Goal: Feedback & Contribution: Contribute content

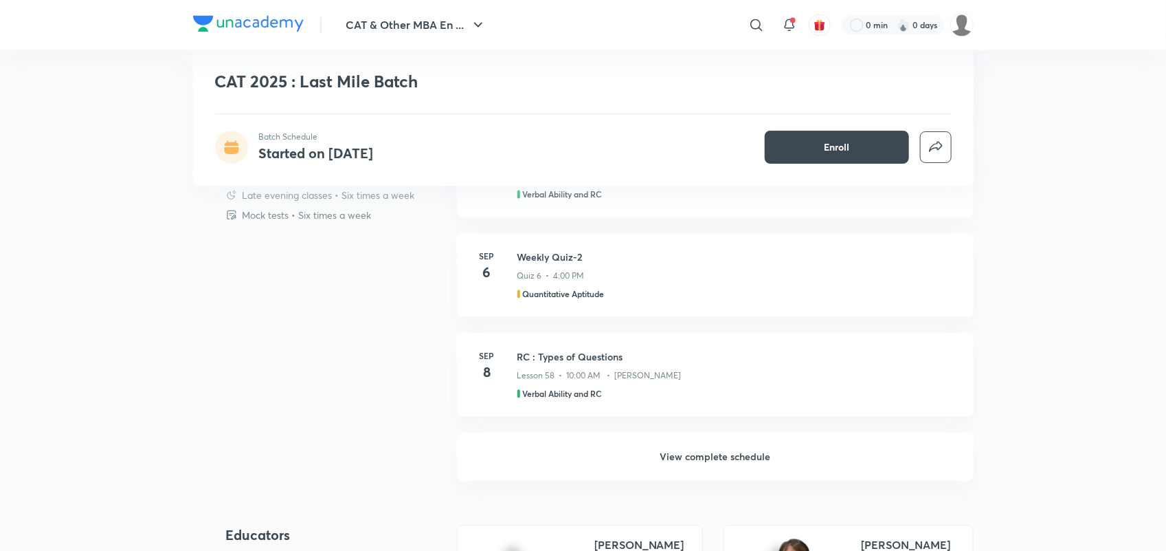
scroll to position [1173, 0]
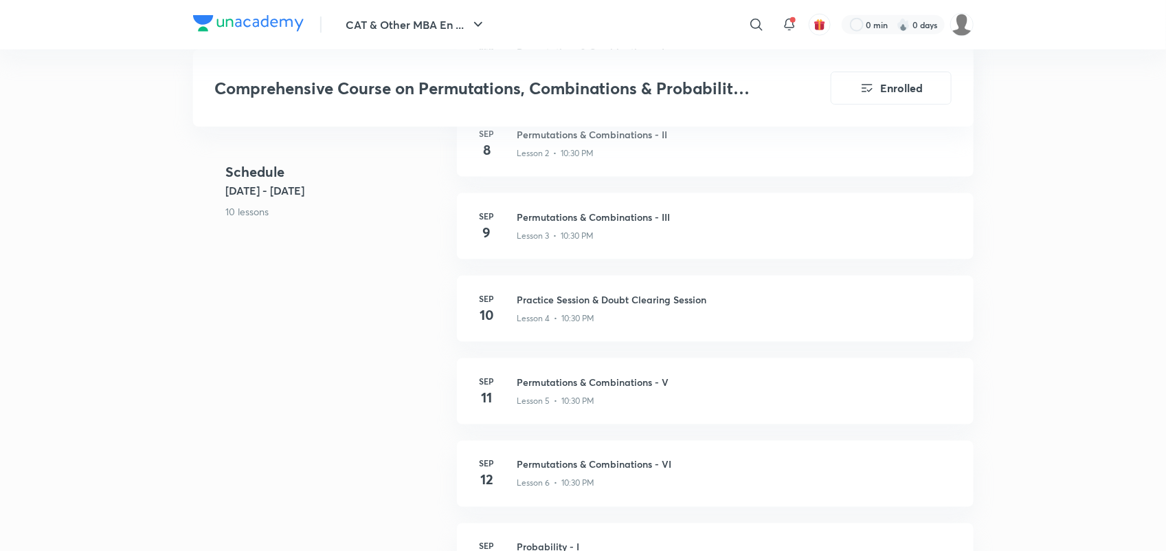
scroll to position [710, 0]
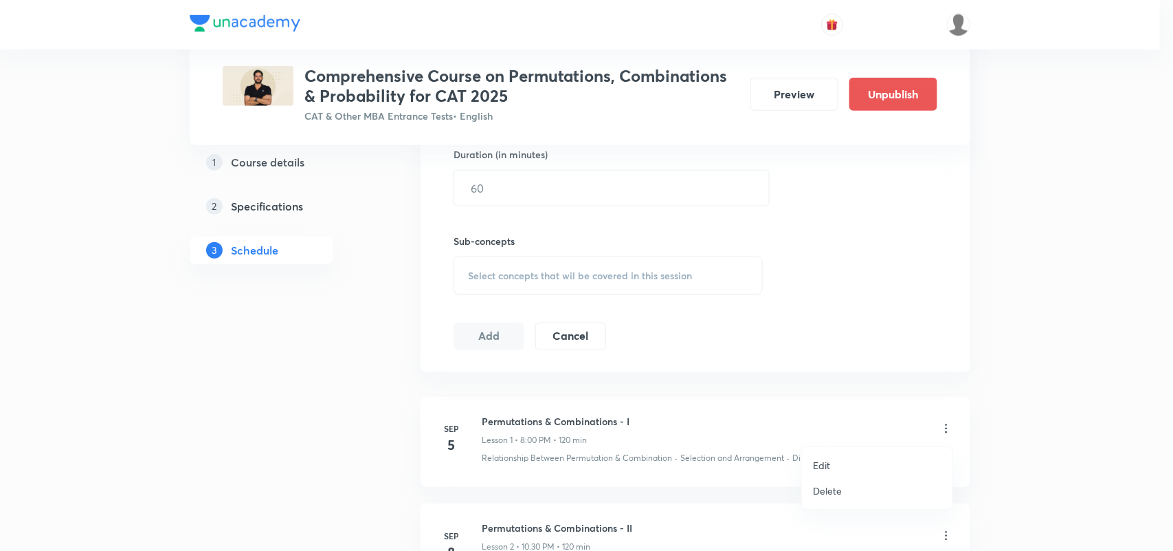
click at [830, 463] on li "Edit" at bounding box center [877, 464] width 151 height 25
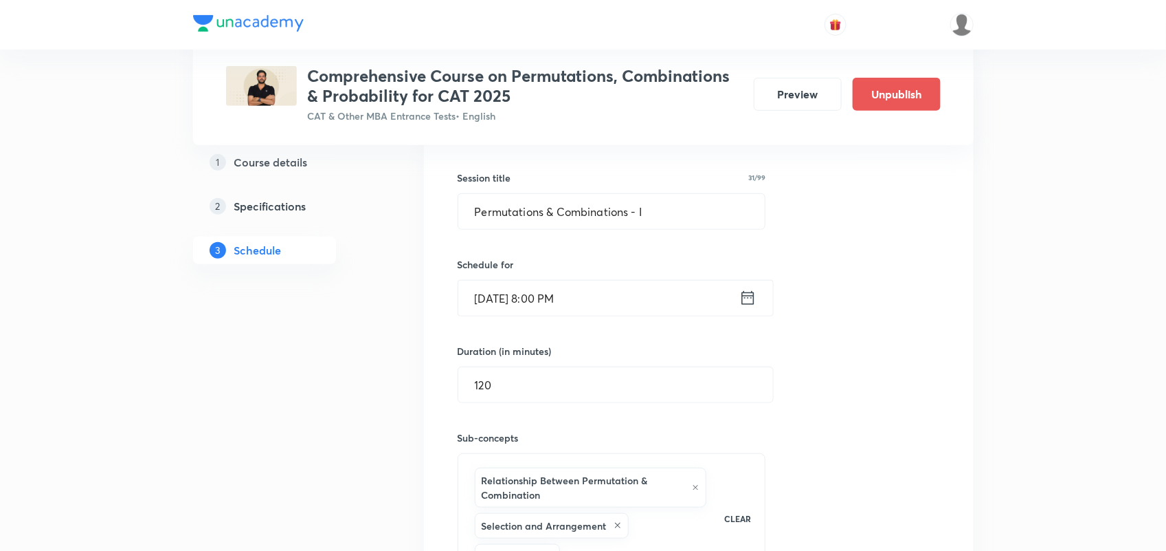
scroll to position [344, 0]
click at [759, 300] on div "Sep 5, 2025, 8:00 PM ​" at bounding box center [616, 298] width 316 height 36
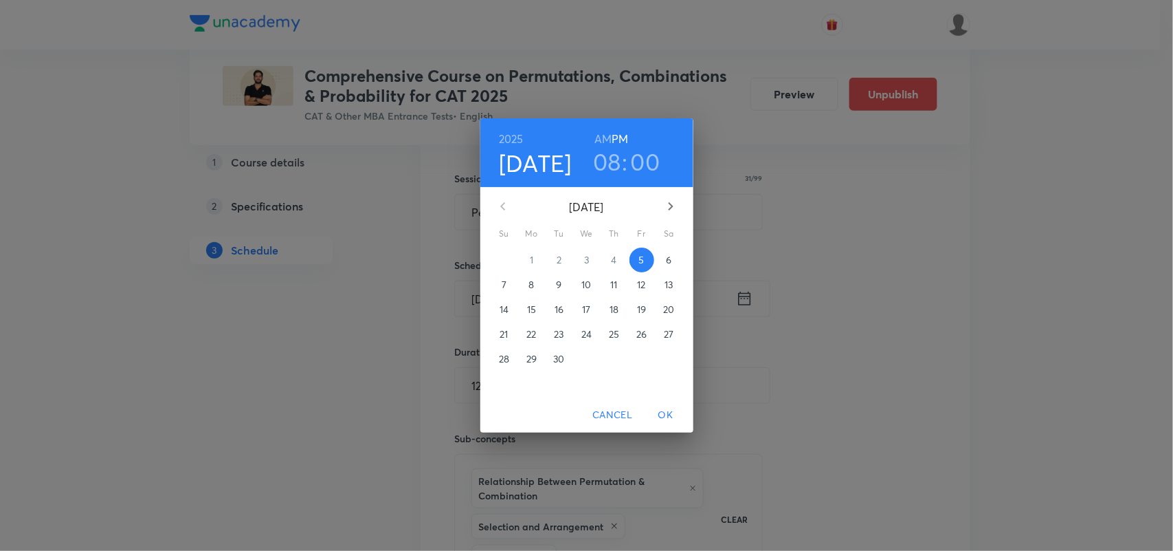
click at [643, 172] on h3 "00" at bounding box center [646, 161] width 30 height 29
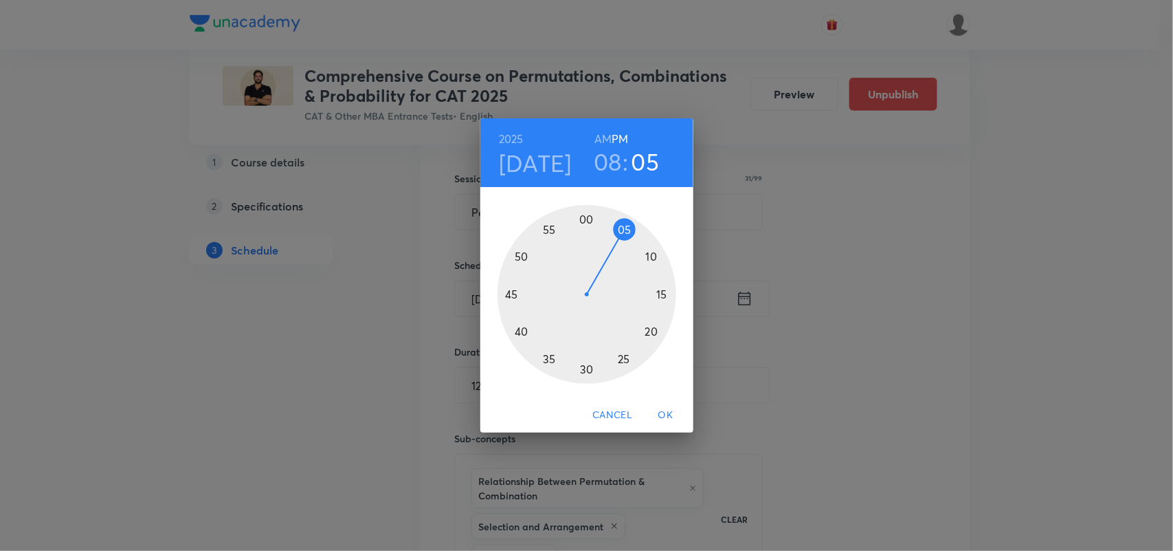
drag, startPoint x: 586, startPoint y: 220, endPoint x: 624, endPoint y: 231, distance: 40.0
click at [624, 231] on div at bounding box center [587, 294] width 179 height 179
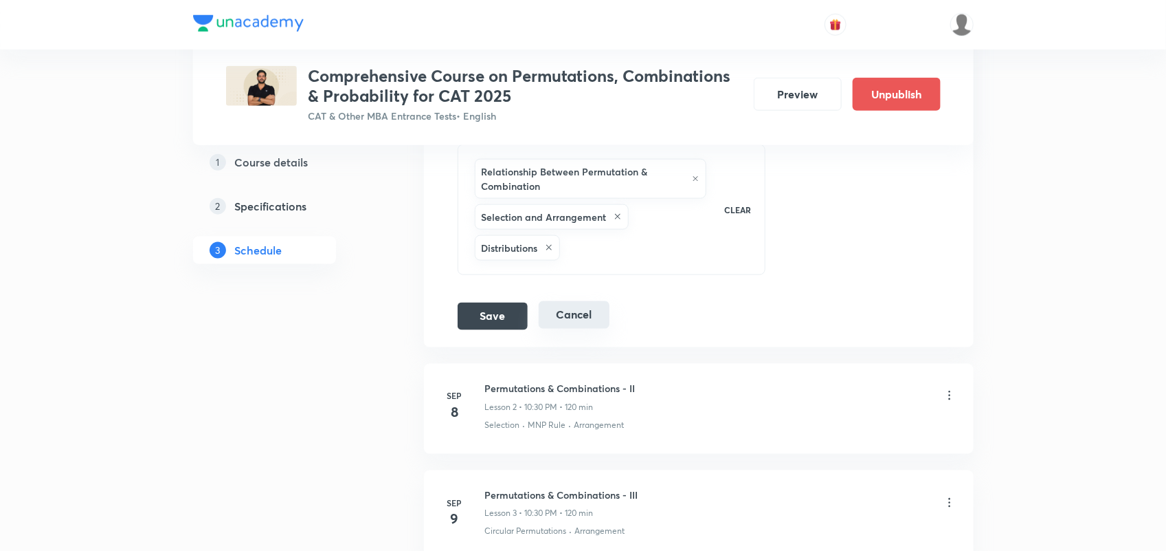
scroll to position [658, 0]
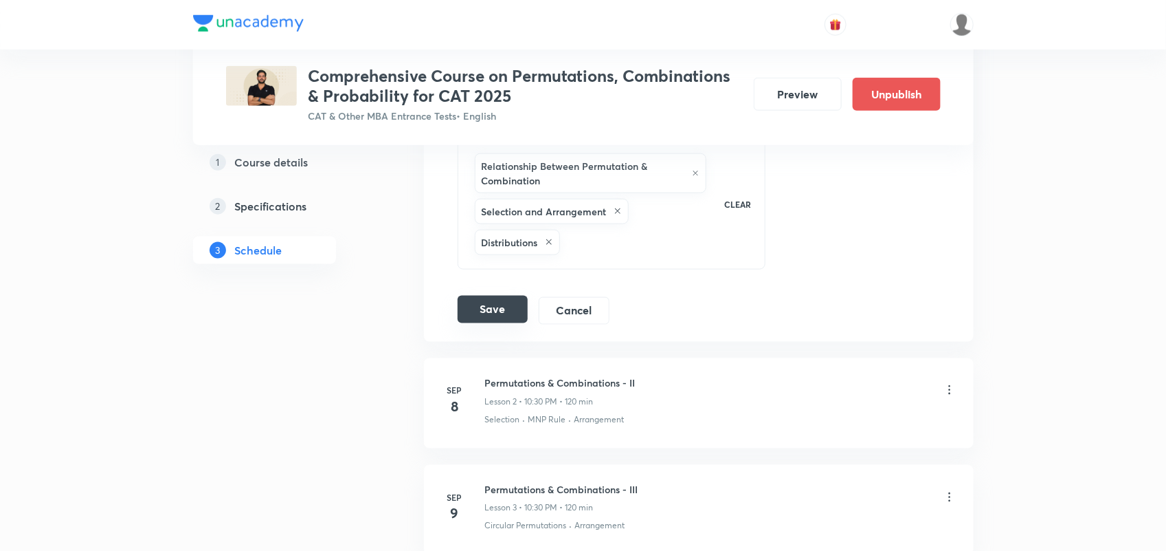
click at [488, 300] on button "Save" at bounding box center [493, 309] width 70 height 27
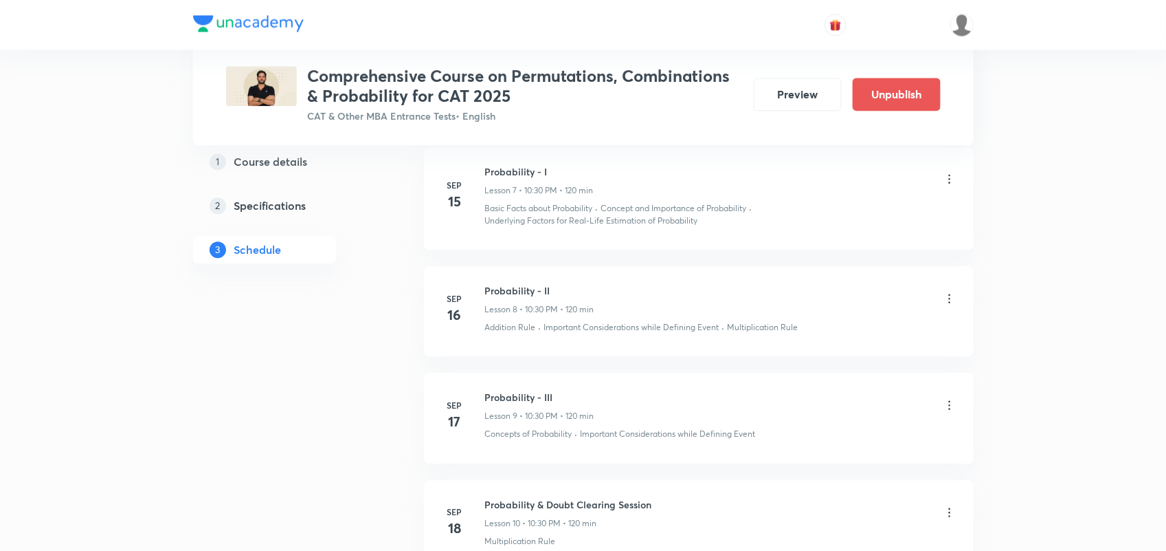
scroll to position [1568, 0]
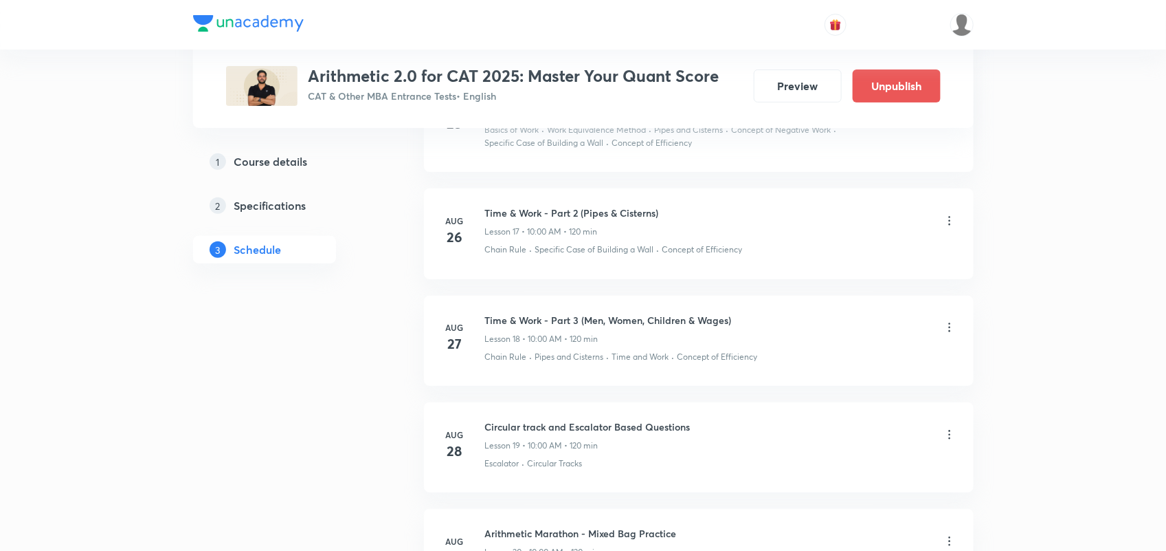
scroll to position [2451, 0]
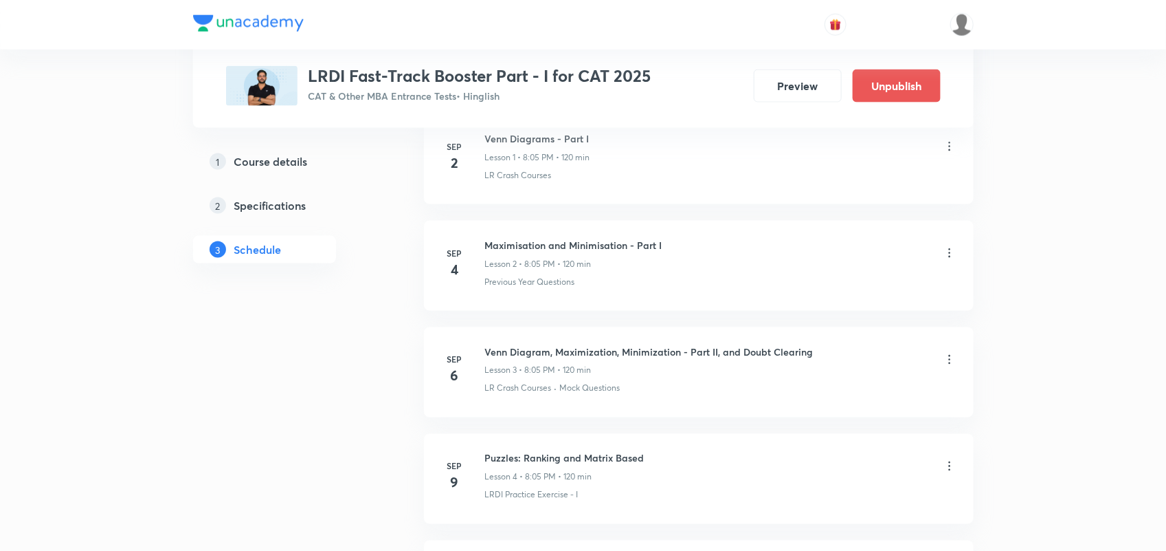
scroll to position [741, 0]
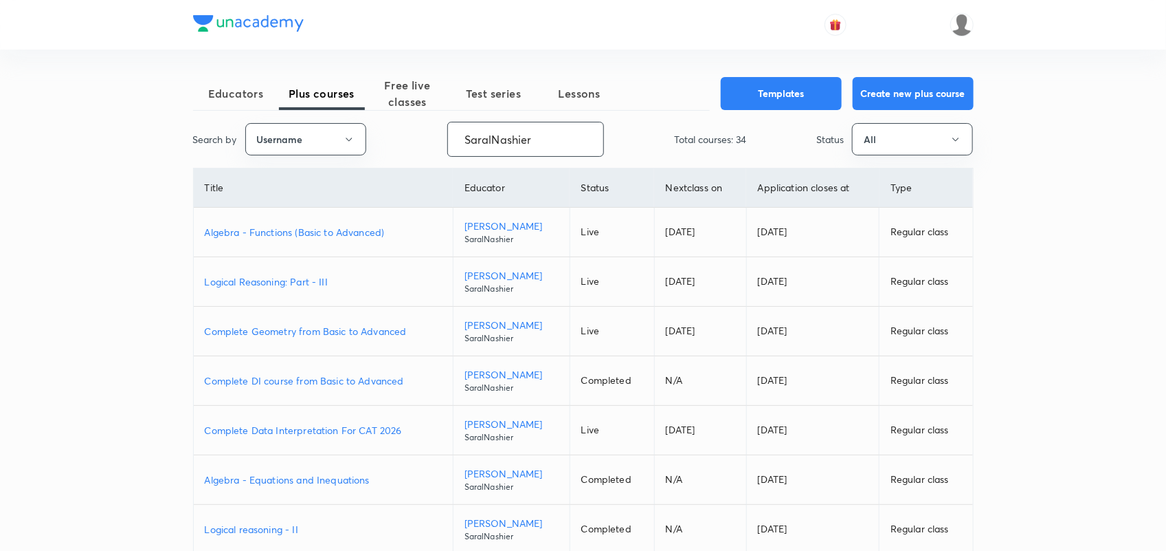
click at [496, 135] on input "SaralNashier" at bounding box center [525, 139] width 155 height 35
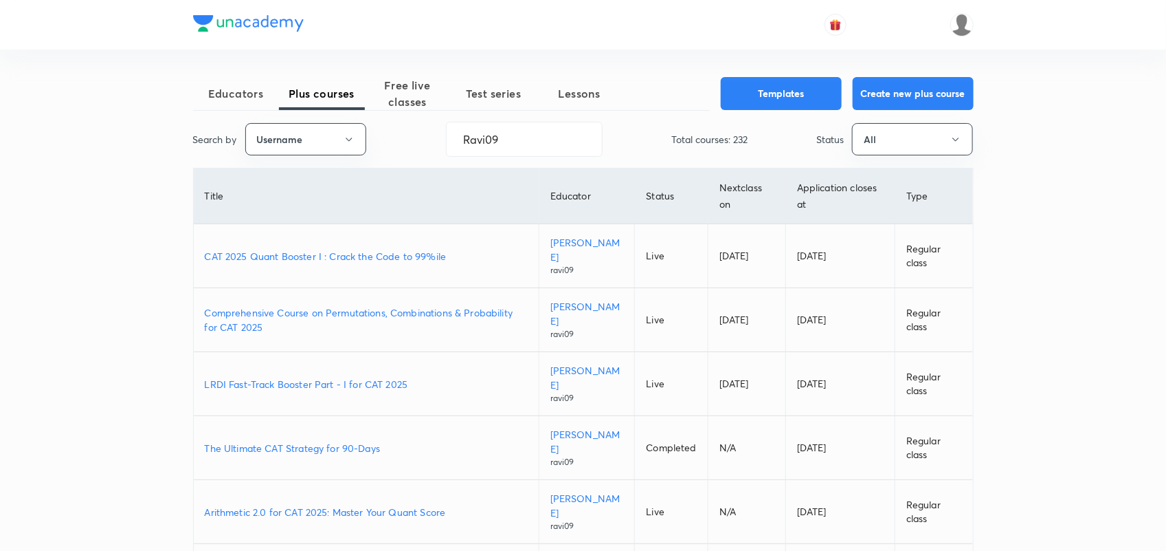
click at [416, 258] on p "CAT 2025 Quant Booster I : Crack the Code to 99%ile" at bounding box center [366, 256] width 323 height 14
click at [489, 151] on input "Ravi09" at bounding box center [524, 139] width 155 height 35
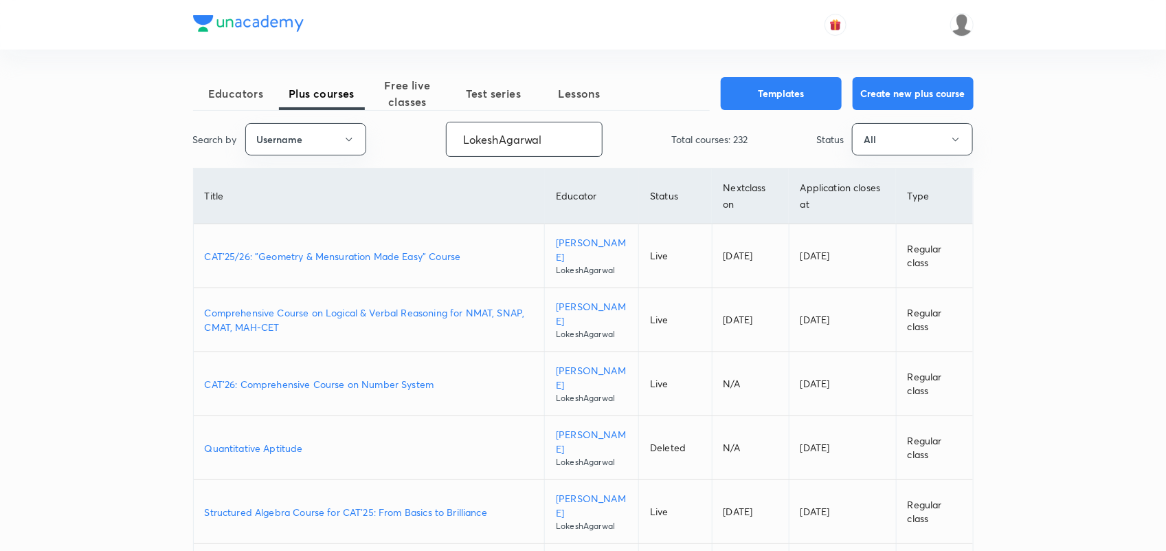
type input "LokeshAgarwal"
click at [417, 313] on p "Comprehensive Course on Logical & Verbal Reasoning for NMAT, SNAP, CMAT, MAH-CET" at bounding box center [369, 319] width 329 height 29
click at [512, 142] on input "LokeshAgarwal" at bounding box center [524, 139] width 155 height 35
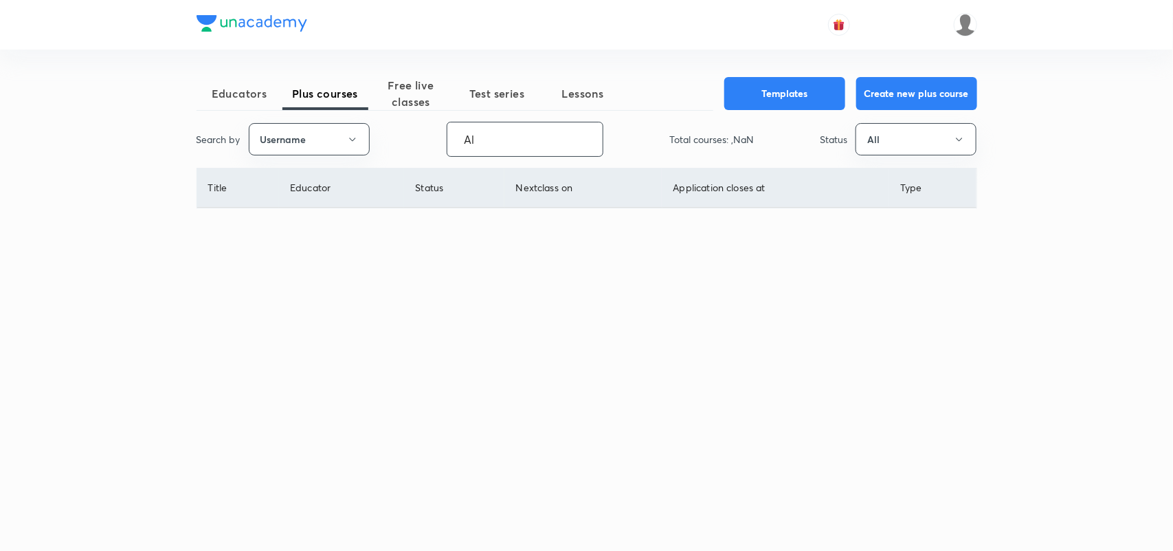
type input "A"
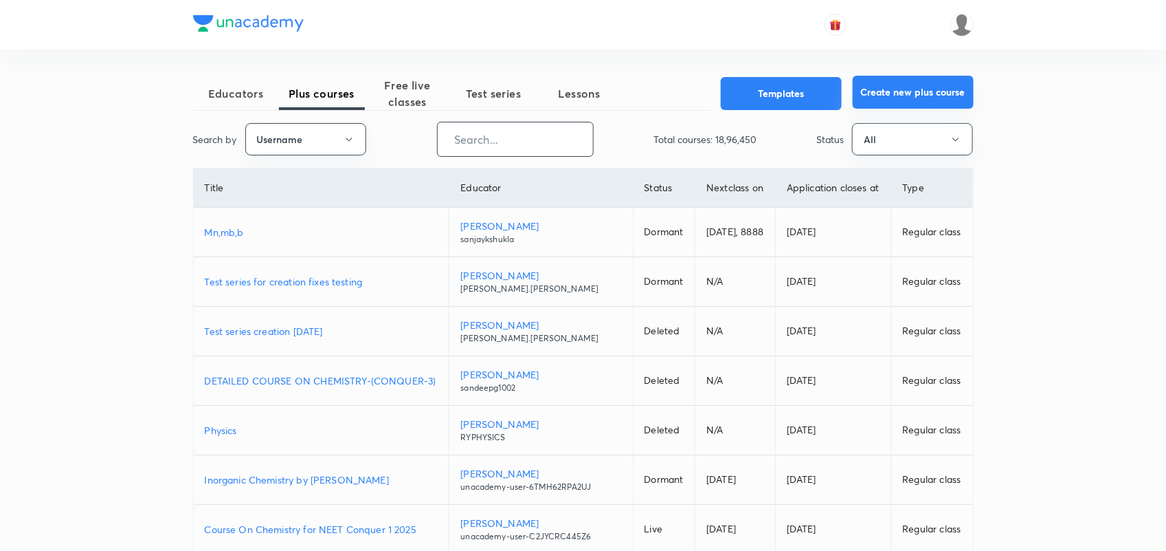
click at [913, 93] on button "Create new plus course" at bounding box center [913, 92] width 121 height 33
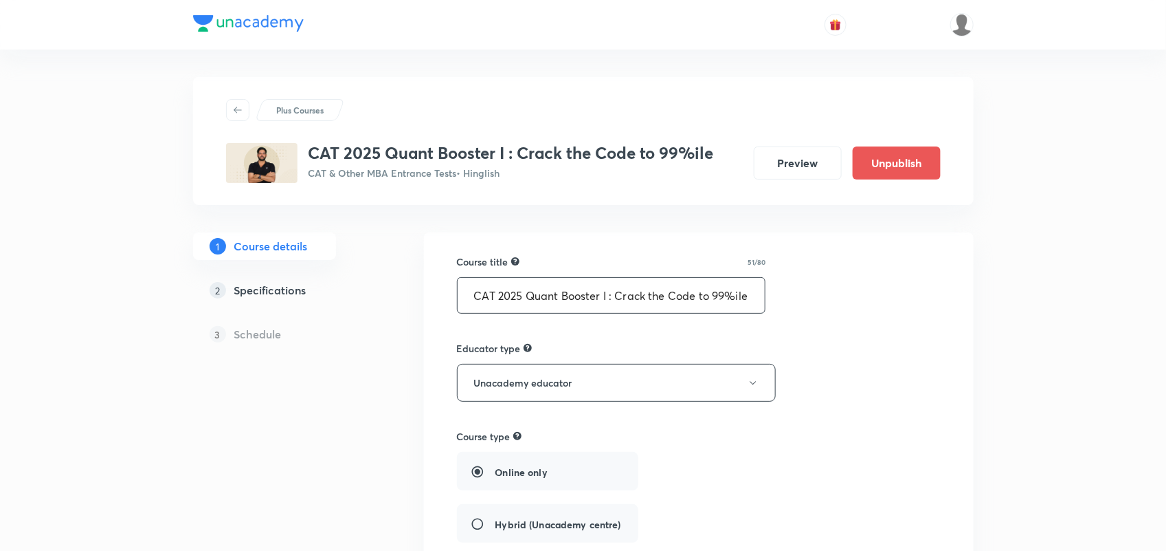
scroll to position [657, 0]
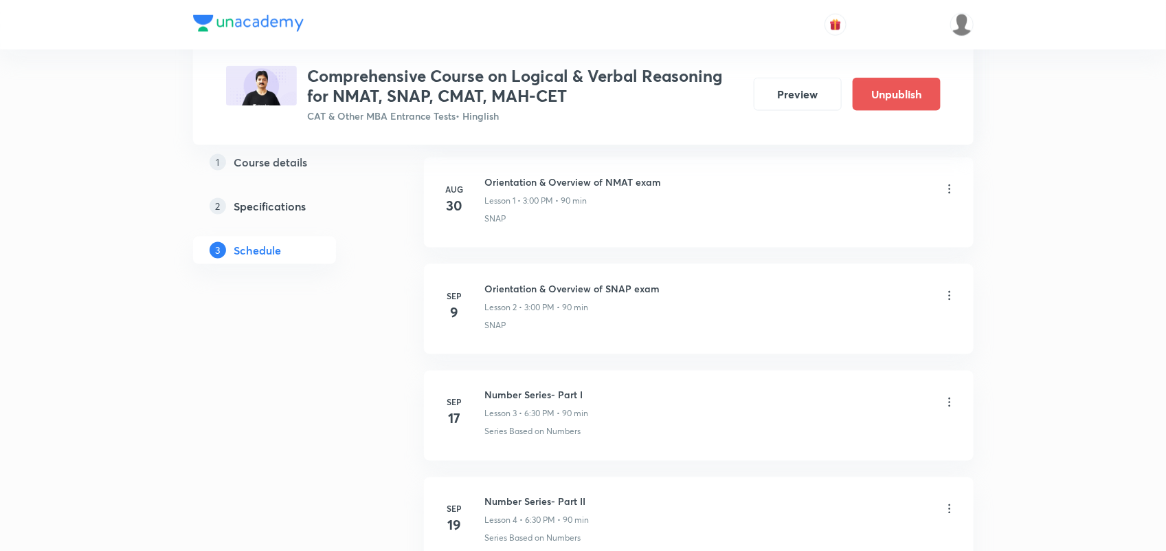
scroll to position [716, 0]
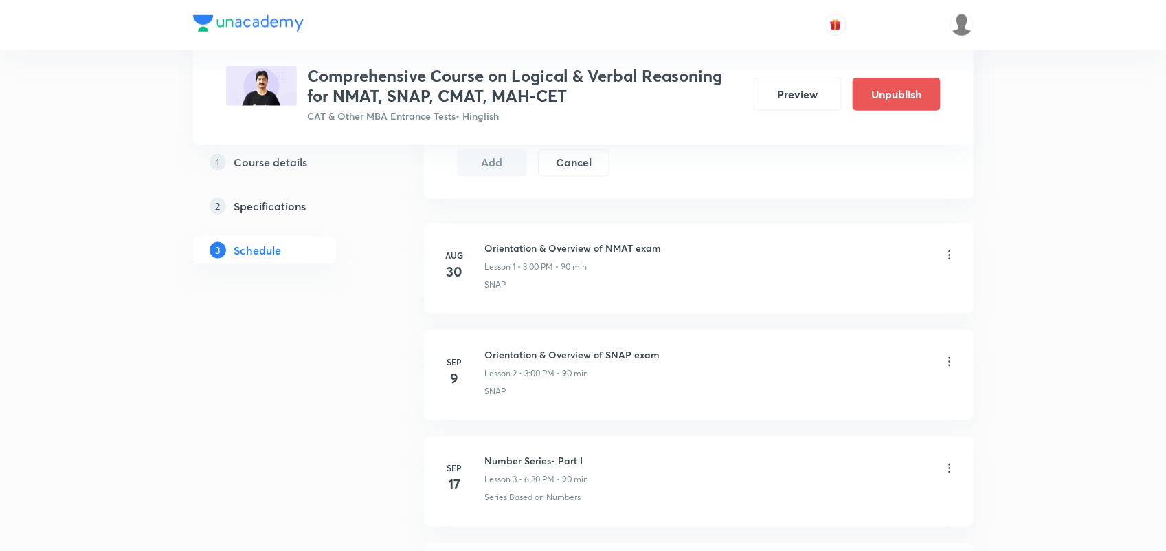
click at [286, 153] on h5 "Course details" at bounding box center [271, 161] width 74 height 16
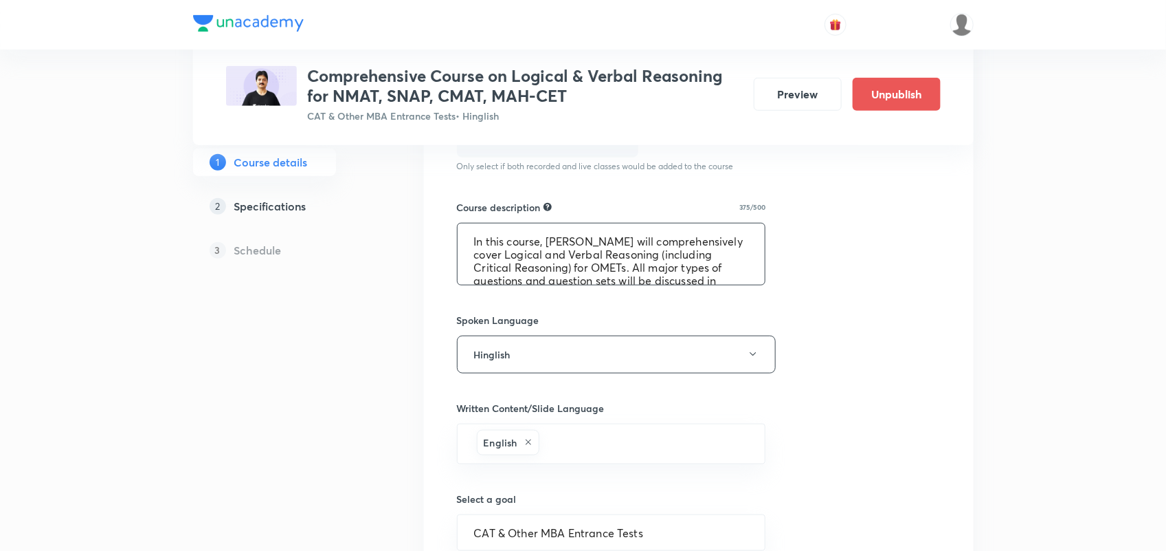
scroll to position [91, 0]
drag, startPoint x: 496, startPoint y: 244, endPoint x: 792, endPoint y: 331, distance: 308.8
click at [792, 331] on div "Course title 80/80 Comprehensive Course on Logical & Verbal Reasoning for NMAT,…" at bounding box center [699, 259] width 484 height 885
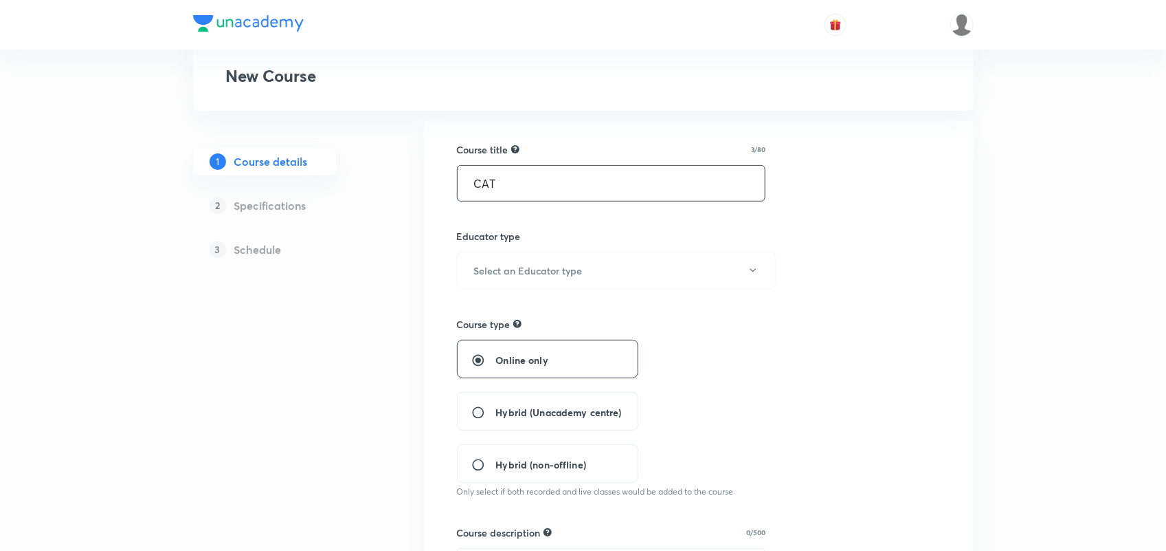
scroll to position [96, 0]
type input "C"
type input "B"
type input "Introduction to LRDI"
click at [576, 272] on h6 "Select an Educator type" at bounding box center [528, 269] width 109 height 14
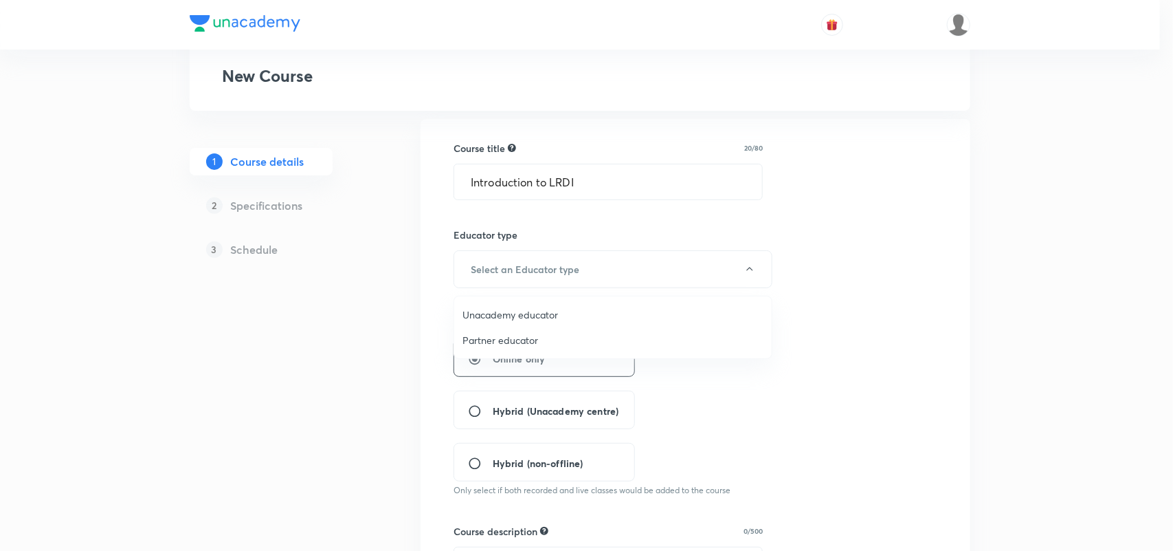
click at [491, 318] on span "Unacademy educator" at bounding box center [613, 314] width 301 height 14
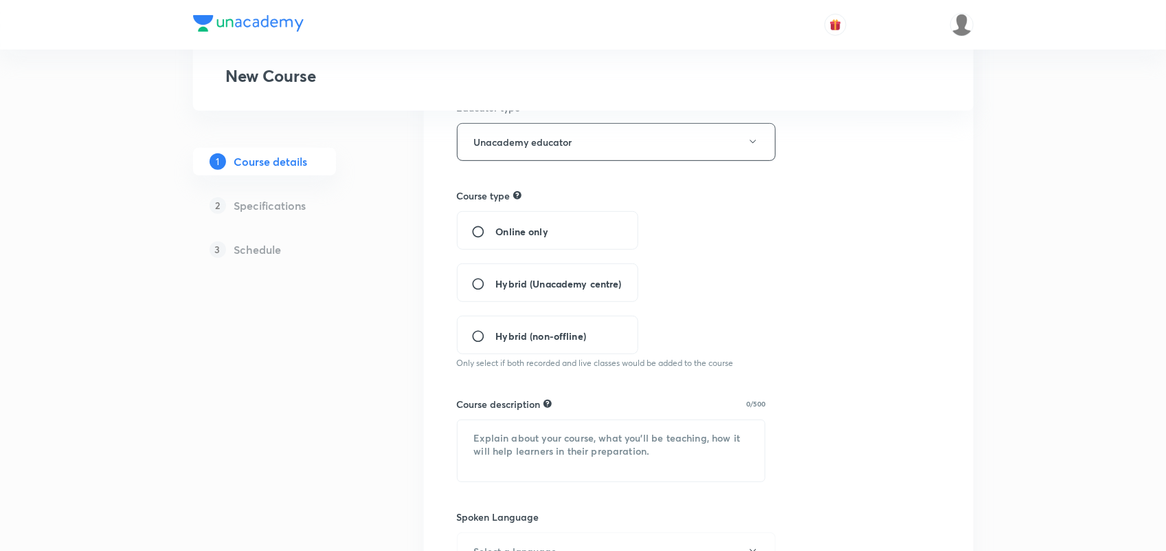
scroll to position [225, 0]
click at [533, 234] on span "Online only" at bounding box center [522, 230] width 52 height 14
click at [496, 234] on input "Online only" at bounding box center [483, 230] width 25 height 14
radio input "true"
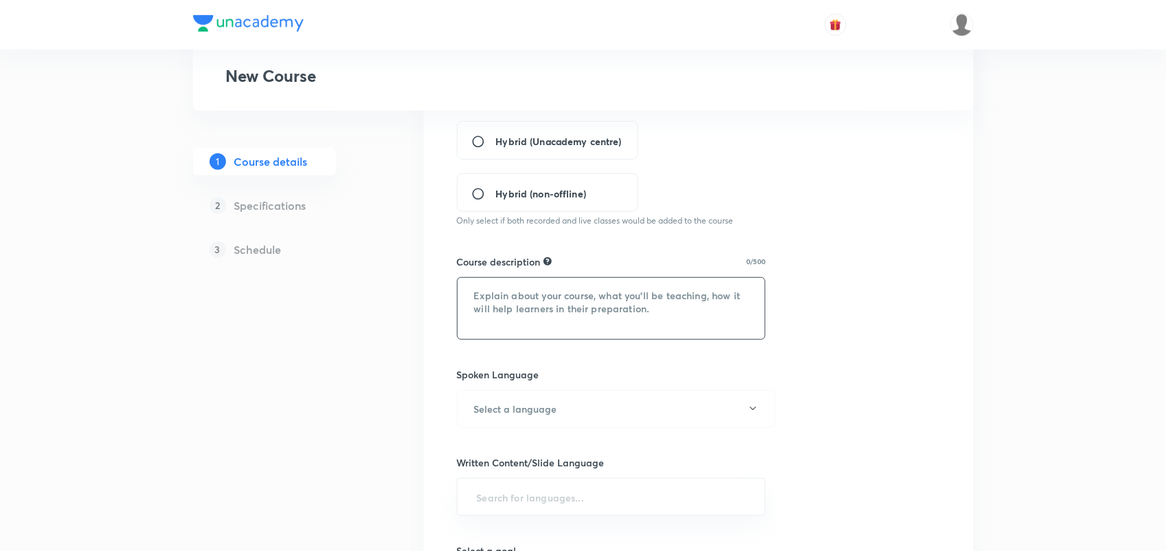
scroll to position [365, 0]
click at [526, 282] on textarea at bounding box center [612, 308] width 308 height 61
click at [507, 294] on textarea at bounding box center [612, 308] width 308 height 61
paste textarea "In this course, Lokesh Agarwal will comprehensively cover Logical and Verbal Re…"
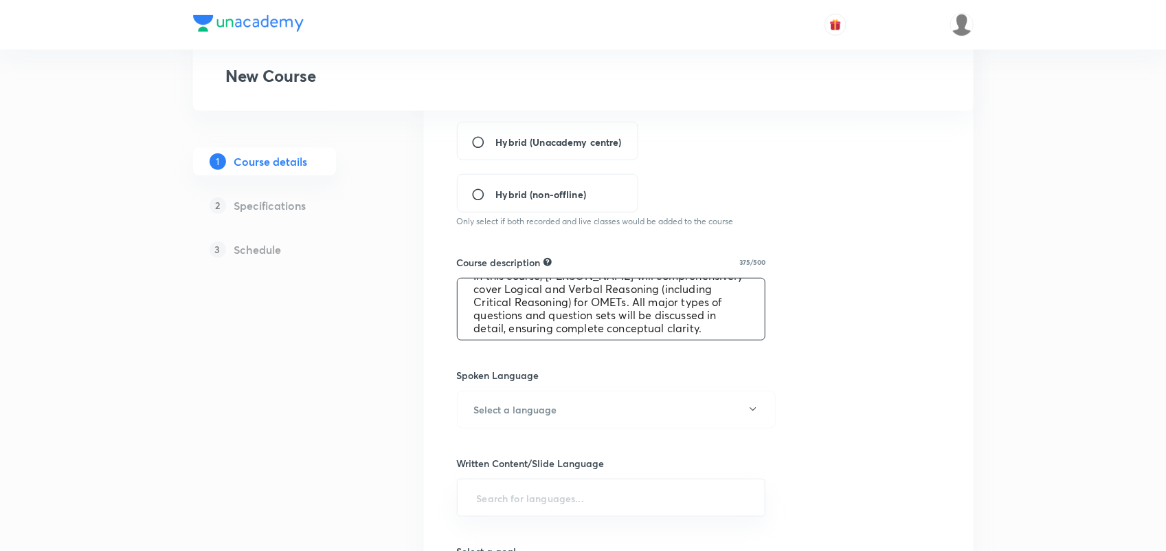
scroll to position [0, 0]
drag, startPoint x: 654, startPoint y: 287, endPoint x: 682, endPoint y: 292, distance: 28.7
click at [682, 292] on textarea "In this course, Lokesh Agarwal will comprehensively cover Logical and Verbal Re…" at bounding box center [612, 308] width 308 height 61
click at [658, 304] on textarea "In this course, Lokesh Agarwal will comprehensively cover Logical and Verbal Re…" at bounding box center [612, 308] width 308 height 61
drag, startPoint x: 658, startPoint y: 304, endPoint x: 725, endPoint y: 310, distance: 67.6
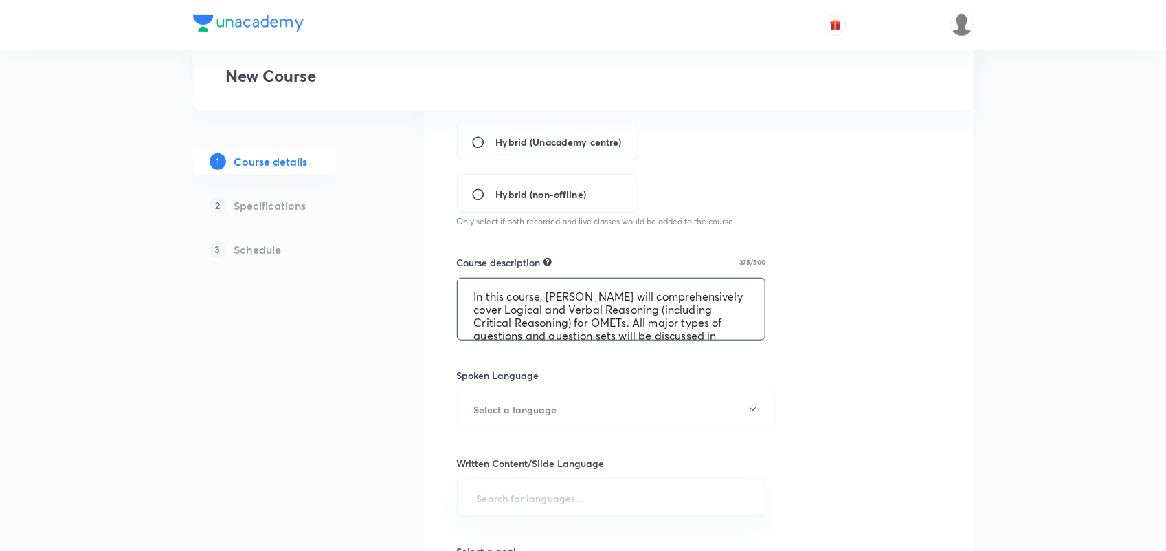
click at [725, 310] on textarea "In this course, Lokesh Agarwal will comprehensively cover Logical and Verbal Re…" at bounding box center [612, 308] width 308 height 61
drag, startPoint x: 546, startPoint y: 321, endPoint x: 598, endPoint y: 316, distance: 51.8
click at [598, 316] on textarea "In this course, Lokesh Agarwal will comprehensively cover Logical and Data Inte…" at bounding box center [612, 308] width 308 height 61
click at [554, 309] on textarea "In this course, Lokesh Agarwal will comprehensively cover Logical and Data Inte…" at bounding box center [612, 308] width 308 height 61
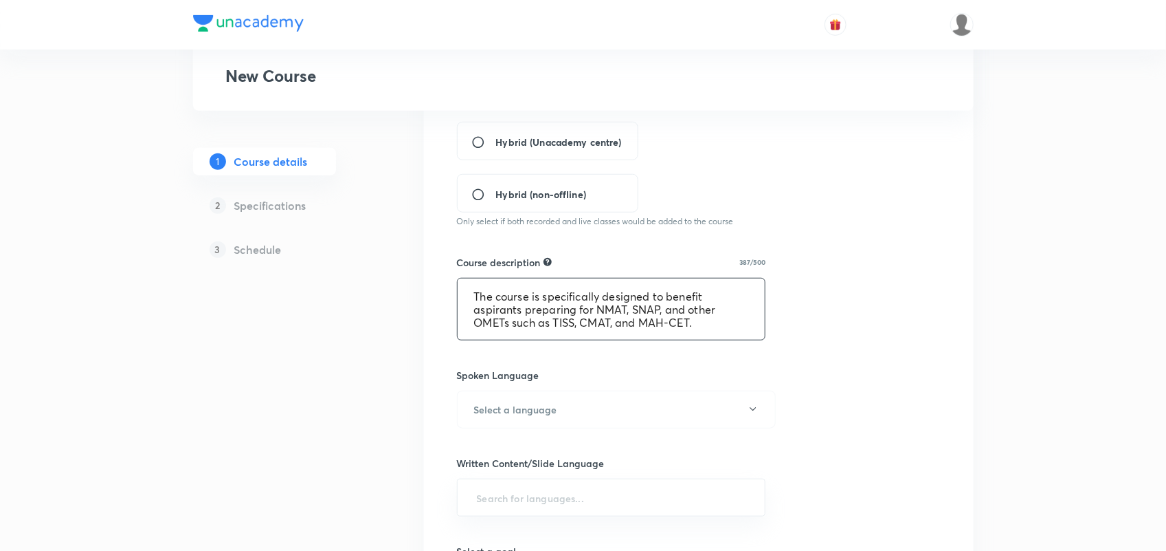
drag, startPoint x: 544, startPoint y: 296, endPoint x: 650, endPoint y: 318, distance: 108.1
click at [650, 318] on textarea "In this course, Lokesh Agarwal will comprehensively cover Logical and Data Inte…" at bounding box center [612, 308] width 308 height 61
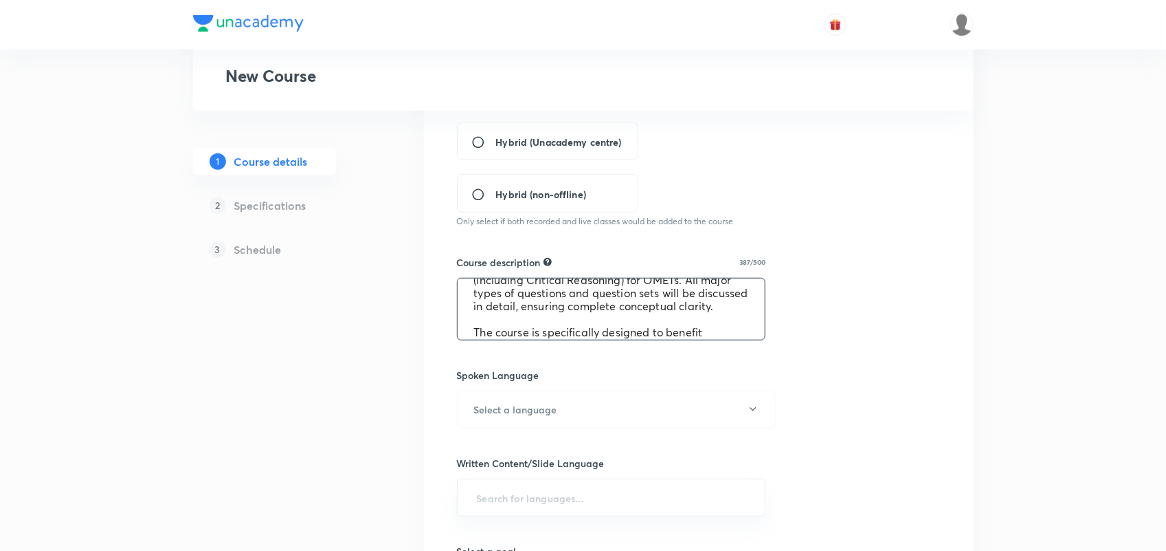
scroll to position [25, 0]
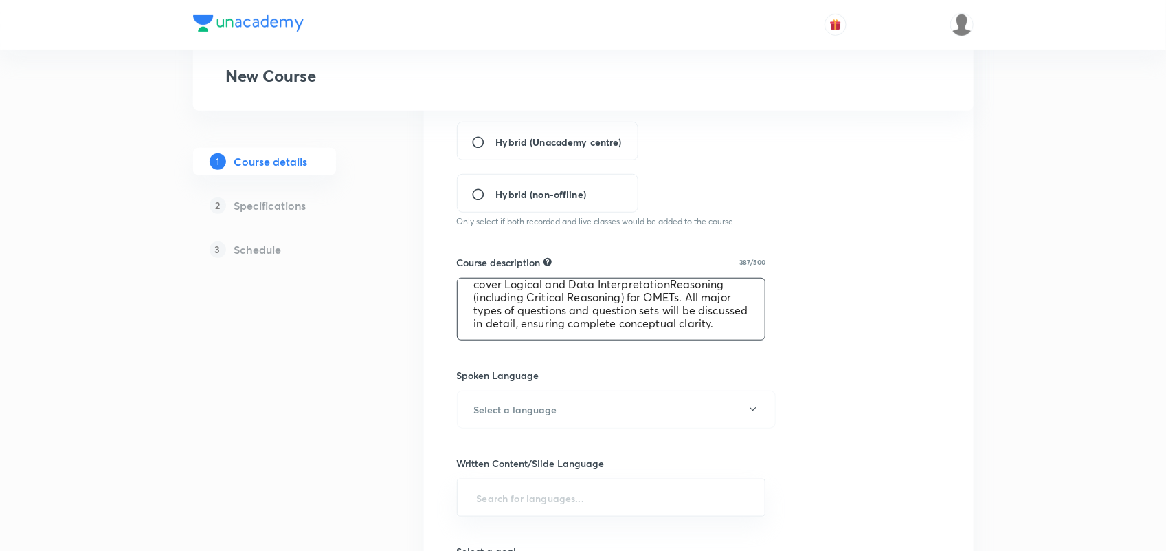
click at [551, 301] on textarea "In this course, Lokesh Agarwal will comprehensively cover Logical and Data Inte…" at bounding box center [612, 308] width 308 height 61
drag, startPoint x: 546, startPoint y: 296, endPoint x: 533, endPoint y: 307, distance: 17.2
click at [533, 307] on textarea "In this course, Lokesh Agarwal will comprehensively cover Logical and Data Inte…" at bounding box center [612, 308] width 308 height 61
click at [561, 293] on textarea "In this course, Lokesh Agarwal will comprehensively cover Logical and Data Inte…" at bounding box center [612, 308] width 308 height 61
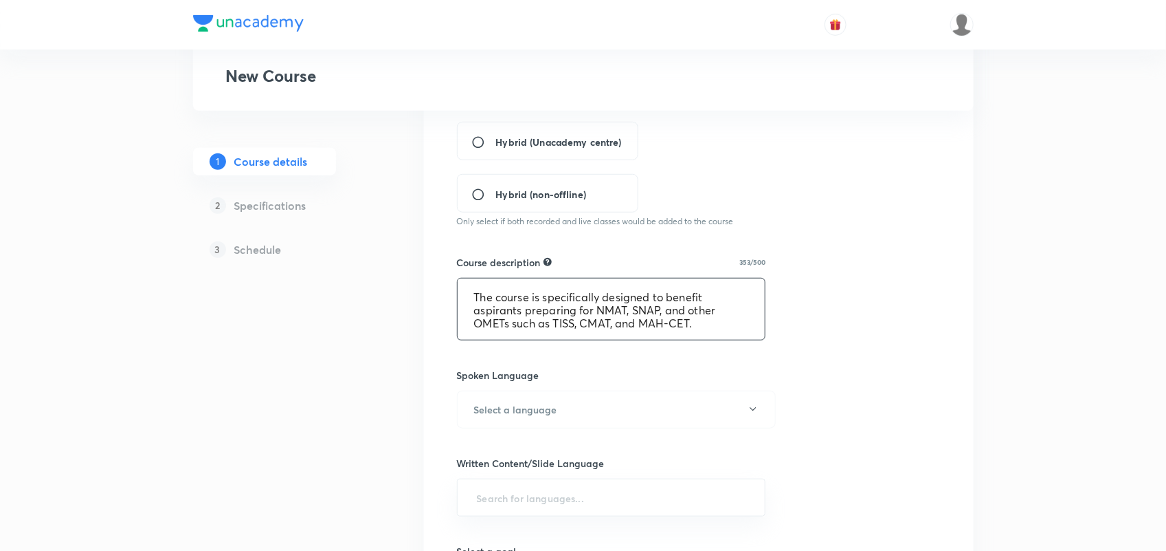
drag, startPoint x: 475, startPoint y: 298, endPoint x: 708, endPoint y: 324, distance: 234.5
click at [708, 324] on textarea "In this course, Lokesh Agarwal will comprehensively cover Logical and Data Inte…" at bounding box center [612, 308] width 308 height 61
click at [682, 337] on textarea "In this course, Lokesh Agarwal will comprehensively cover Logical and Data Inte…" at bounding box center [612, 308] width 308 height 61
click at [693, 337] on textarea "In this course, Lokesh Agarwal will comprehensively cover Logical and Data Inte…" at bounding box center [612, 308] width 308 height 61
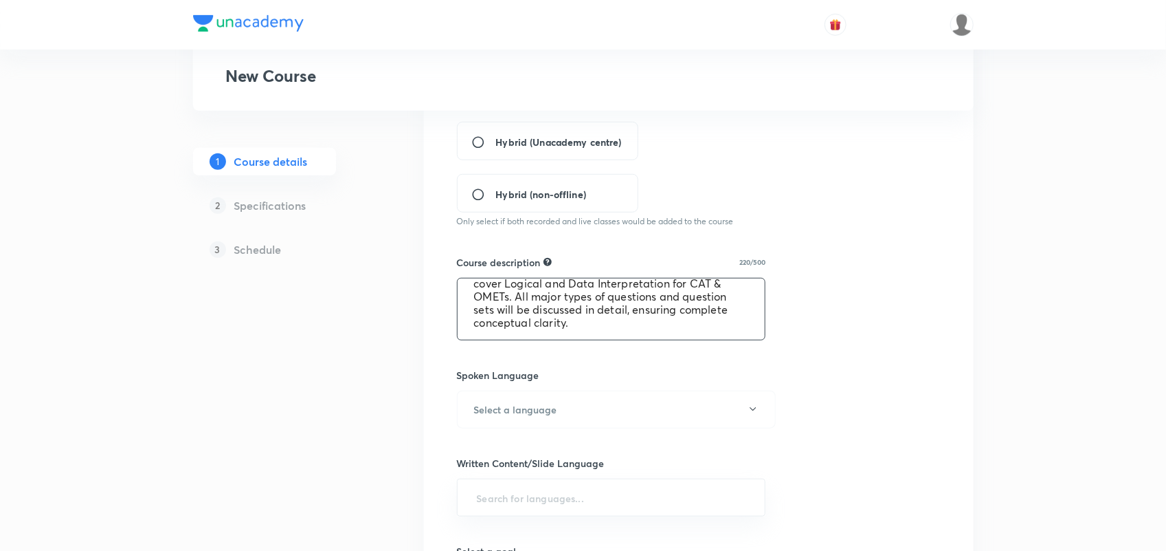
click at [693, 337] on textarea "In this course, Lokesh Agarwal will comprehensively cover Logical and Data Inte…" at bounding box center [612, 308] width 308 height 61
type textarea "In this course, Lokesh Agarwal will comprehensively cover Logical and Data Inte…"
click at [698, 379] on div "Spoken Language" at bounding box center [611, 375] width 309 height 14
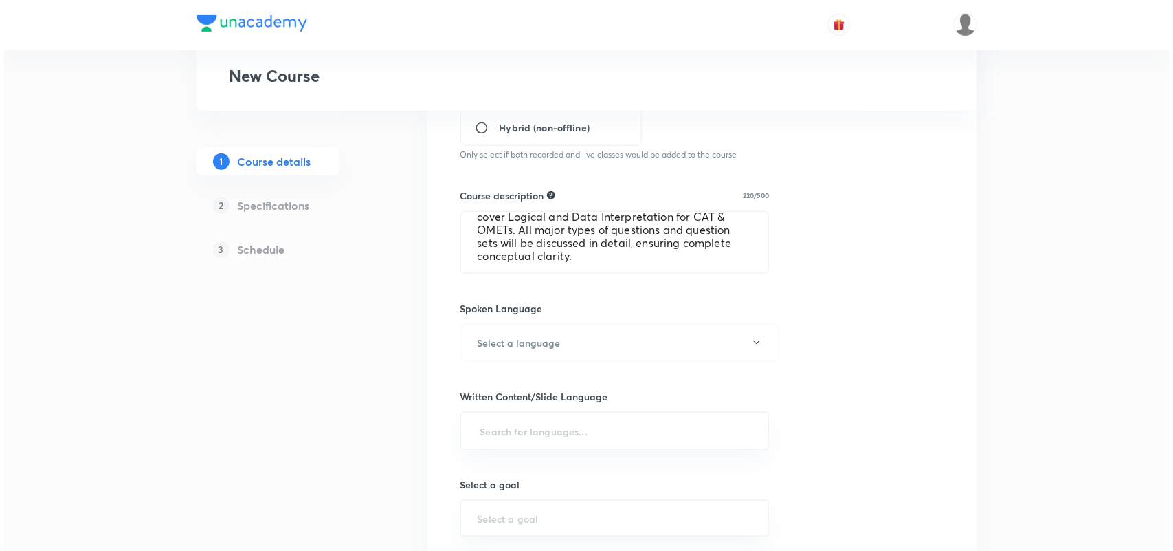
scroll to position [434, 0]
click at [533, 340] on h6 "Select a language" at bounding box center [515, 340] width 83 height 14
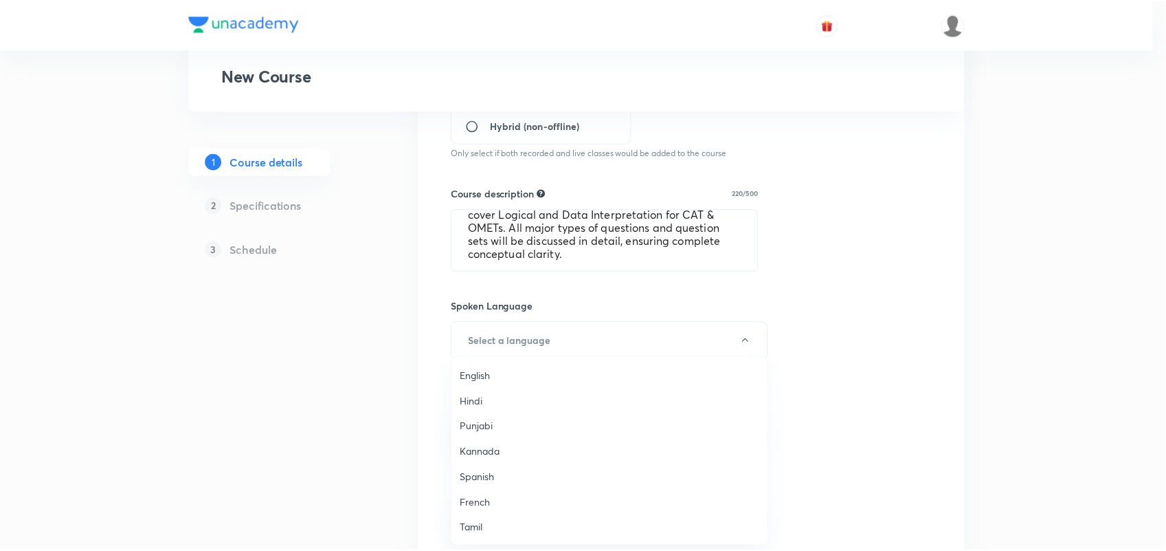
scroll to position [407, 0]
click at [483, 524] on span "Hinglish" at bounding box center [613, 528] width 301 height 14
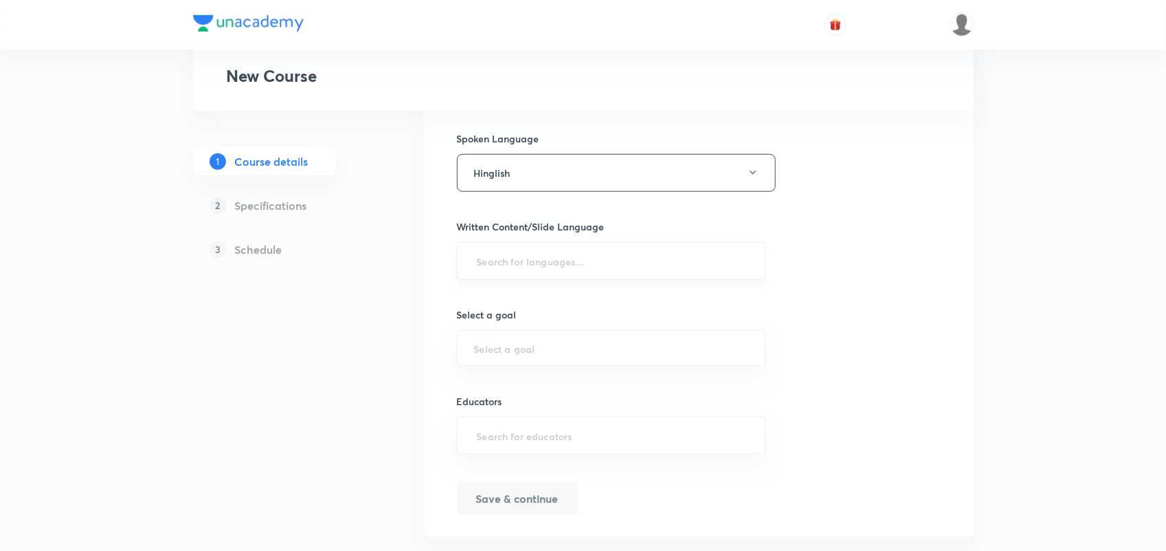
scroll to position [602, 0]
click at [530, 258] on input "text" at bounding box center [611, 259] width 275 height 25
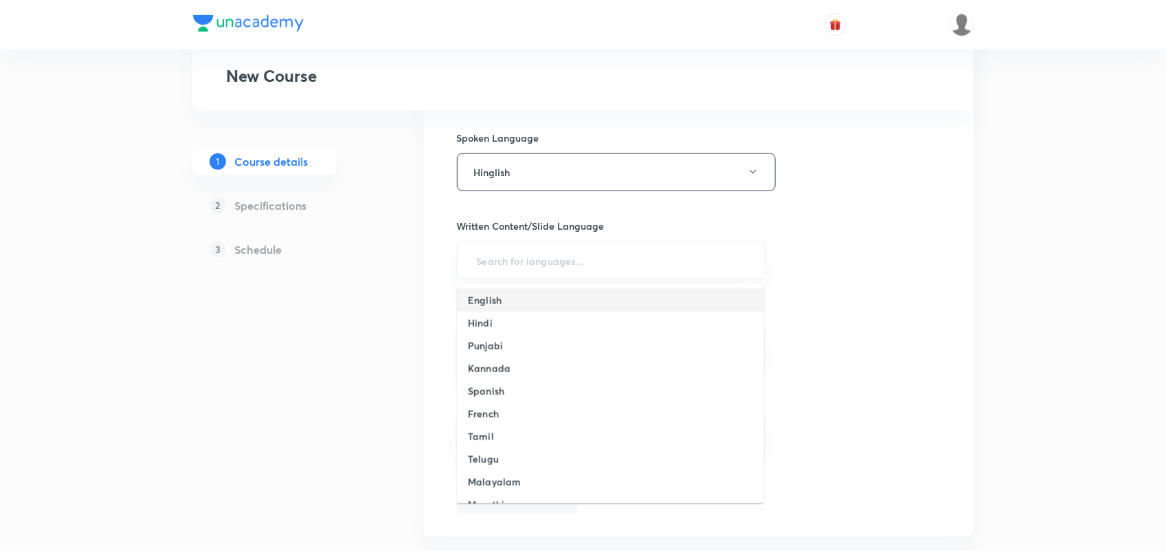
click at [496, 293] on h6 "English" at bounding box center [485, 300] width 34 height 14
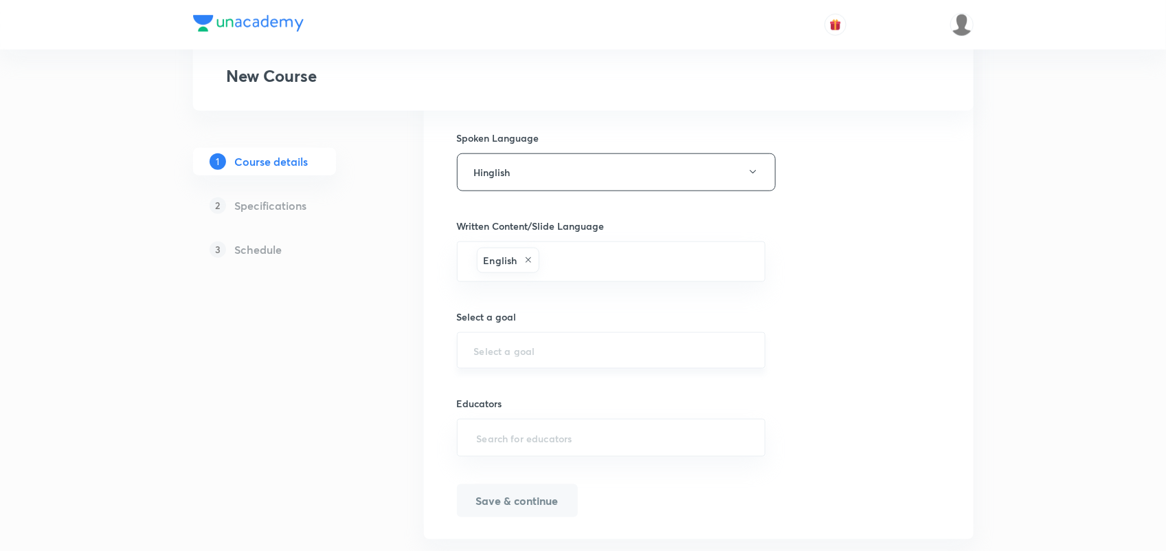
scroll to position [636, 0]
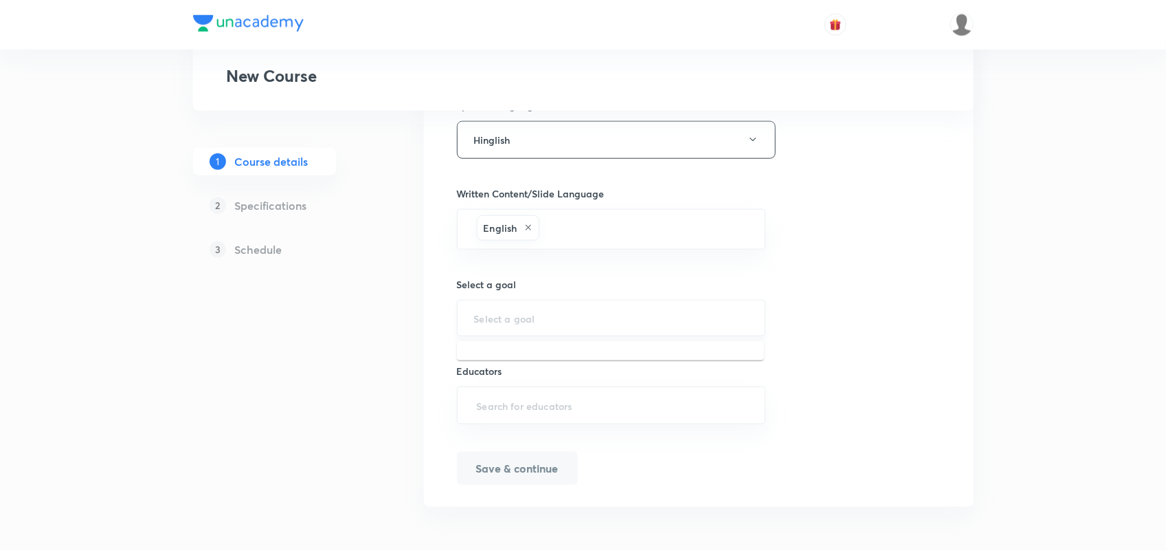
click at [568, 318] on input "text" at bounding box center [611, 317] width 275 height 13
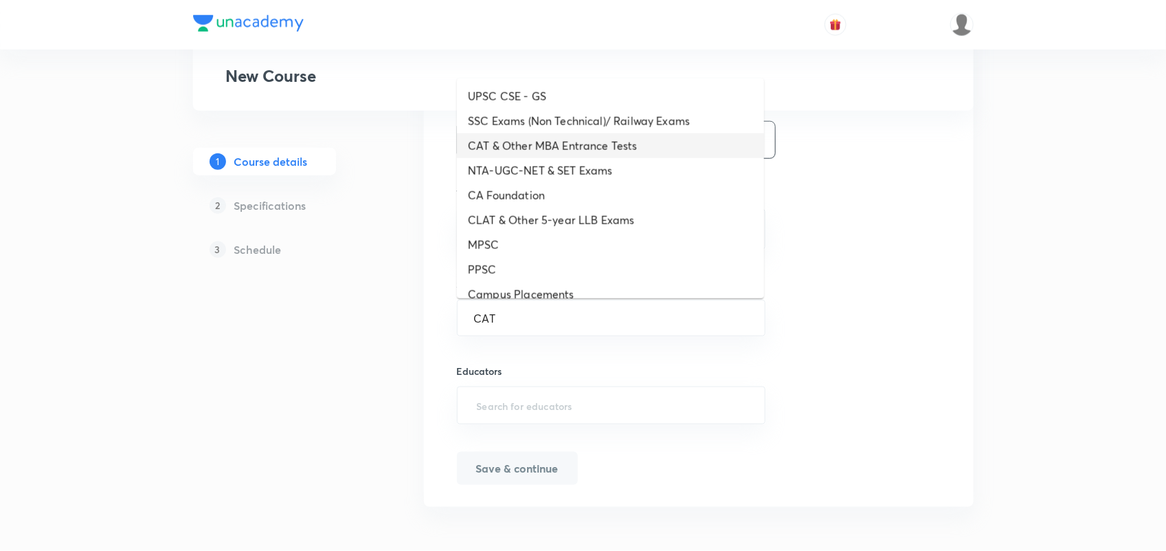
click at [533, 150] on li "CAT & Other MBA Entrance Tests" at bounding box center [610, 145] width 307 height 25
type input "CAT & Other MBA Entrance Tests"
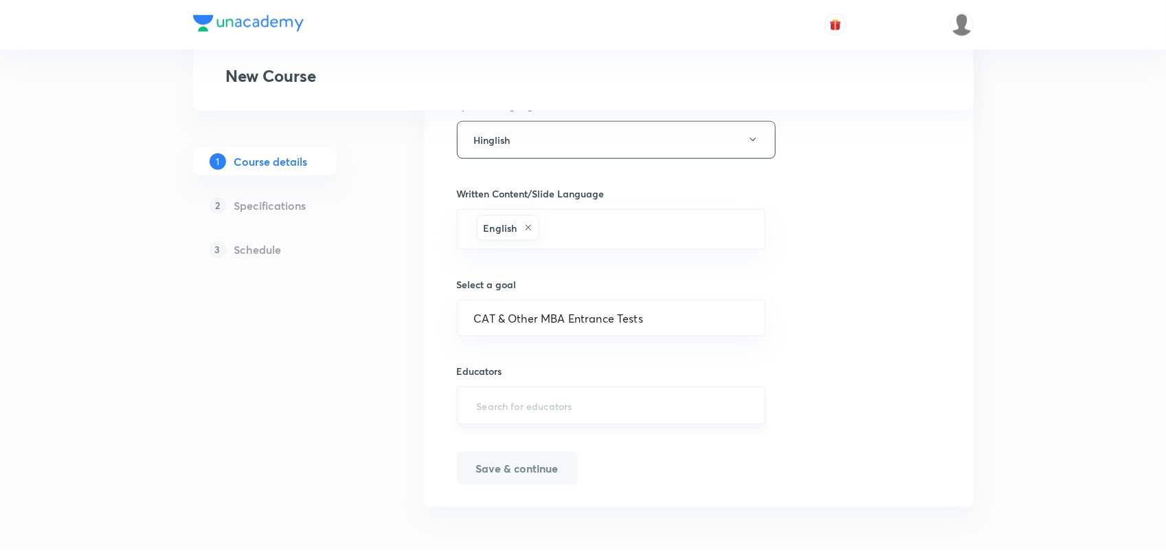
click at [520, 410] on input "text" at bounding box center [611, 404] width 275 height 25
type input "LOKESHaGARWAL"
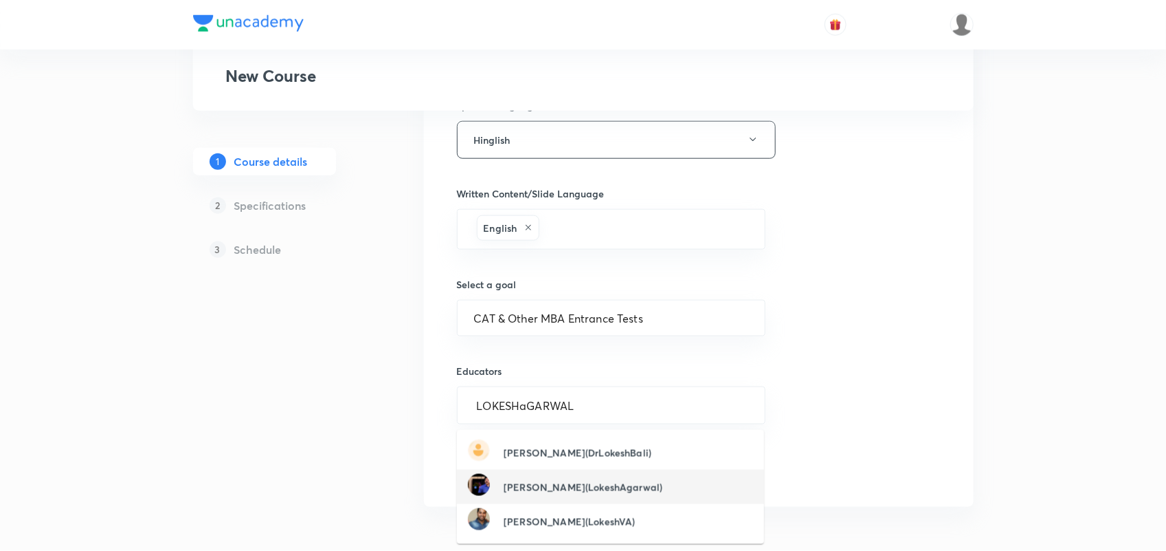
click at [574, 482] on h6 "Lokesh Agarwal(LokeshAgarwal)" at bounding box center [583, 487] width 159 height 14
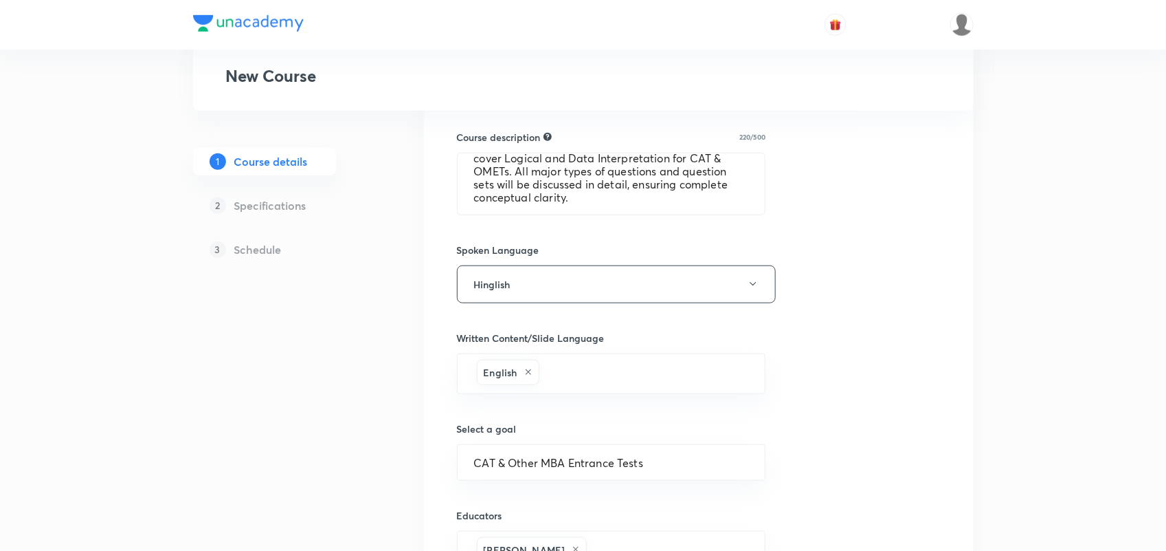
scroll to position [639, 0]
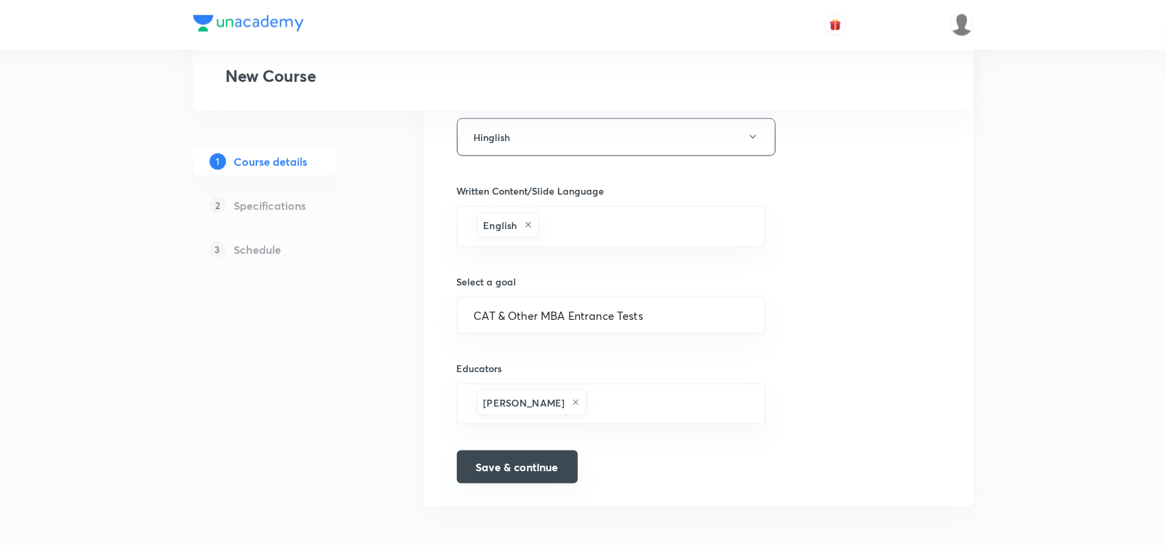
click at [531, 471] on button "Save & continue" at bounding box center [517, 466] width 121 height 33
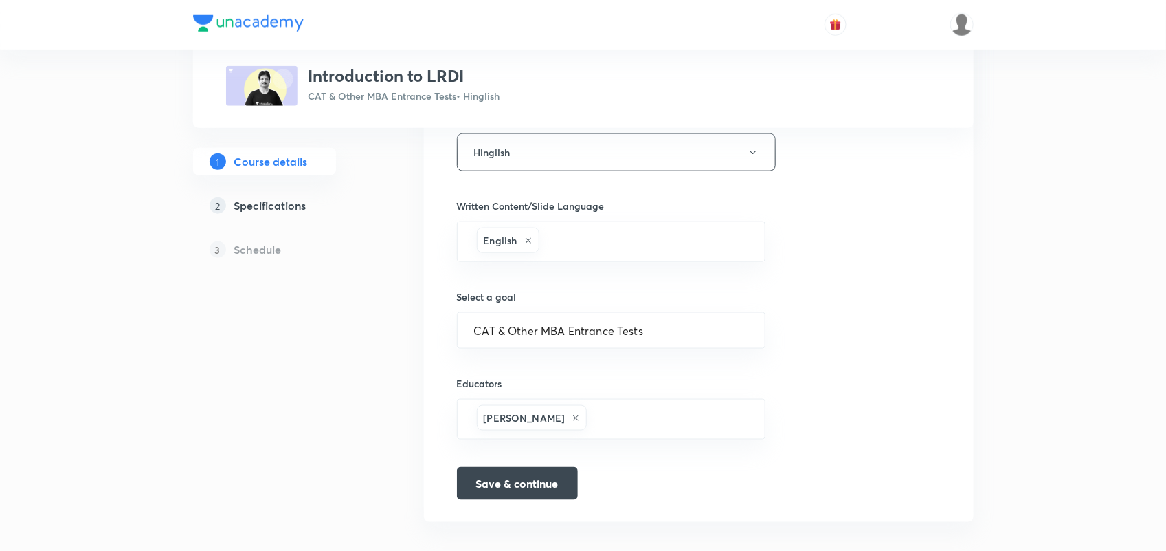
scroll to position [656, 0]
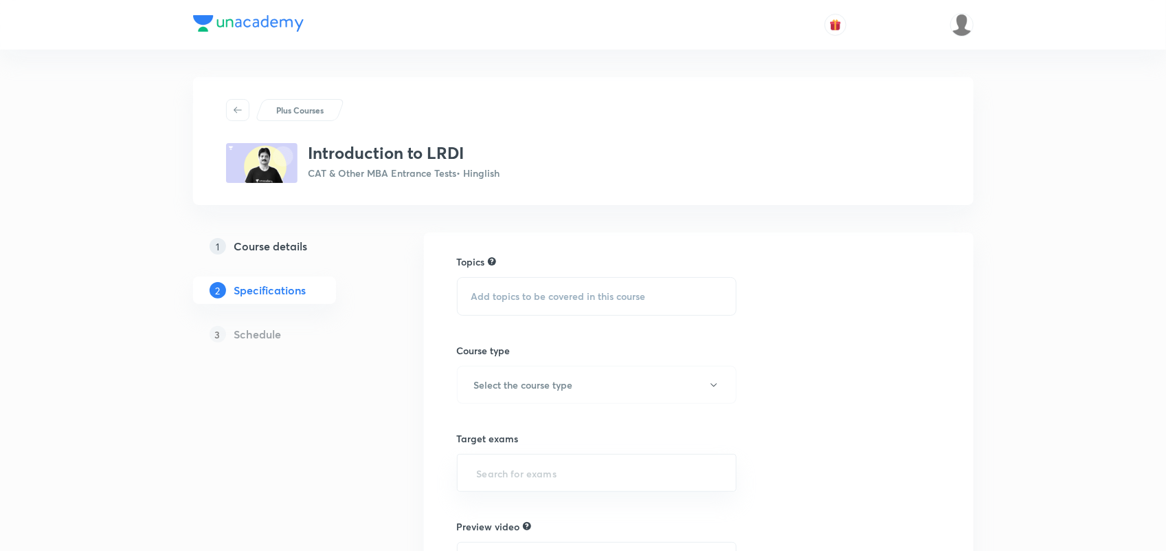
click at [537, 287] on div "Add topics to be covered in this course" at bounding box center [597, 296] width 280 height 38
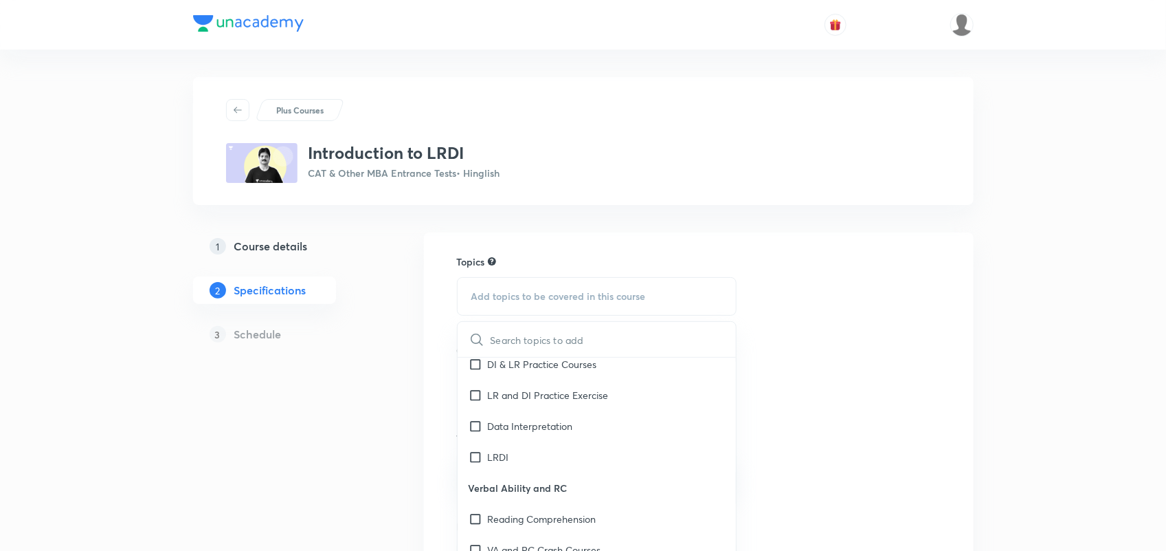
scroll to position [287, 0]
click at [482, 462] on input "checkbox" at bounding box center [478, 457] width 19 height 14
checkbox input "true"
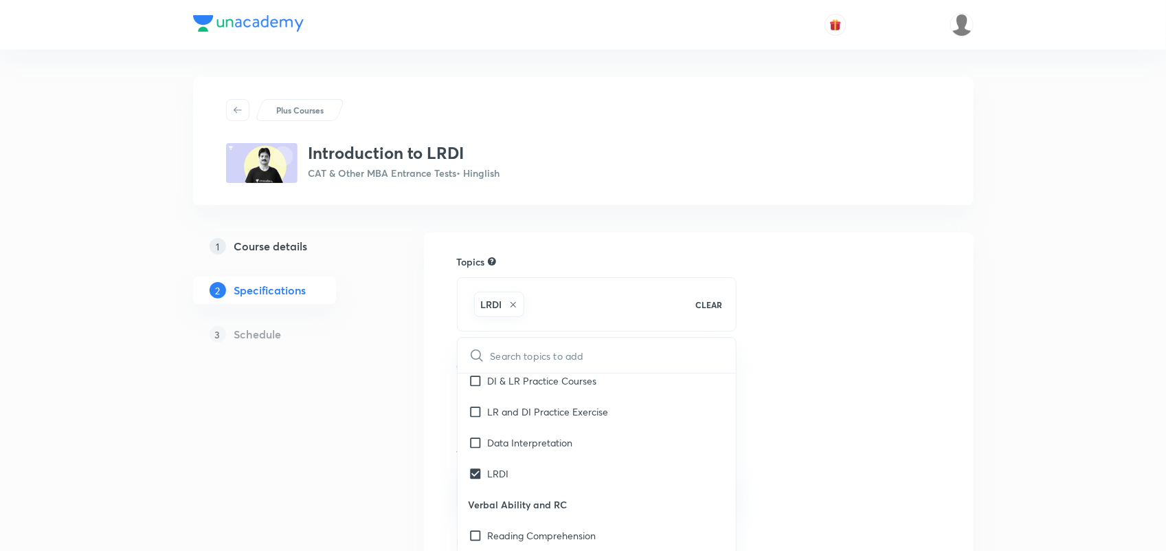
click at [849, 390] on div "Topics LRDI CLEAR ​ Quantitative Aptitude Basic Maths Advanced Maths Quantitati…" at bounding box center [699, 489] width 484 height 471
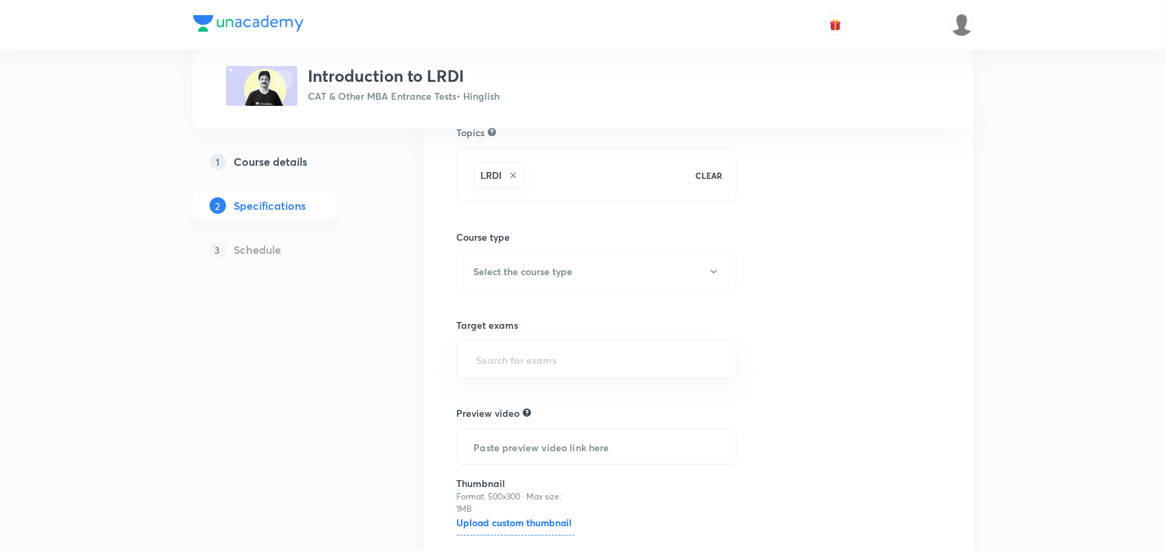
scroll to position [131, 0]
click at [540, 263] on h6 "Select the course type" at bounding box center [523, 269] width 99 height 14
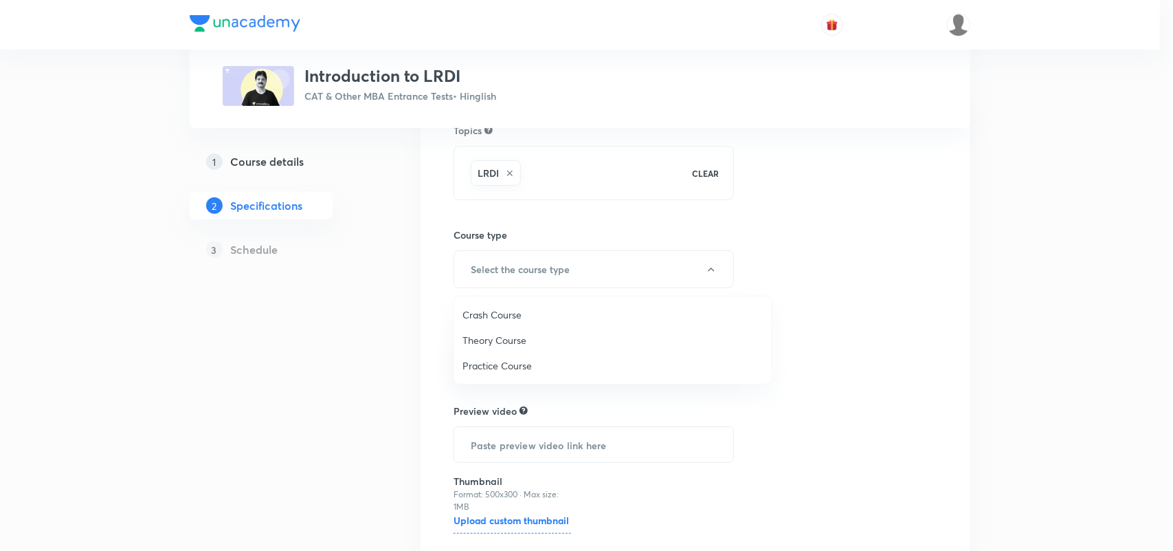
click at [500, 308] on span "Crash Course" at bounding box center [613, 314] width 301 height 14
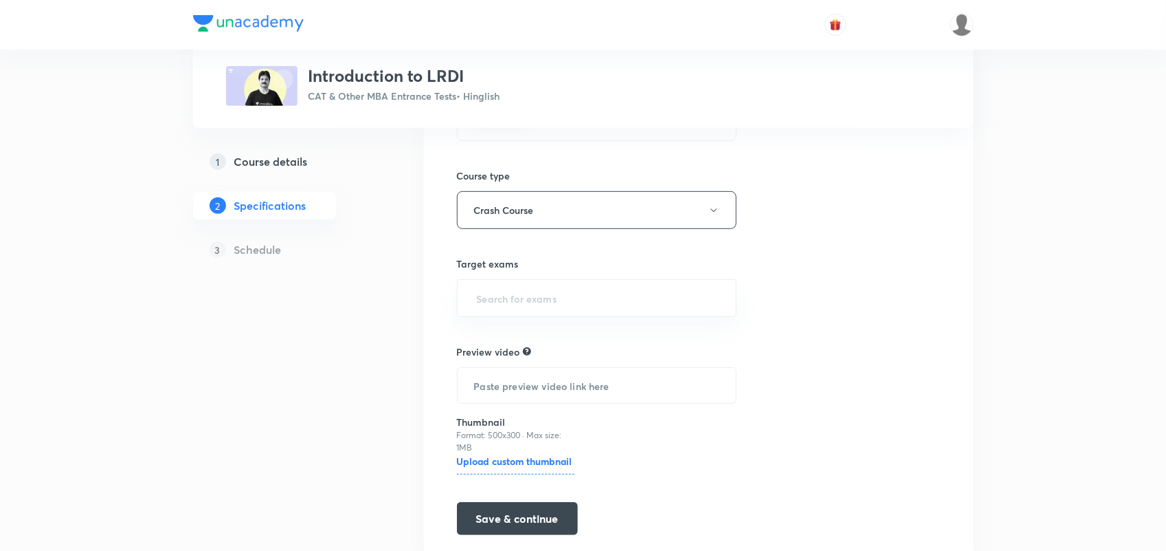
scroll to position [192, 0]
click at [561, 310] on div "​" at bounding box center [597, 296] width 280 height 38
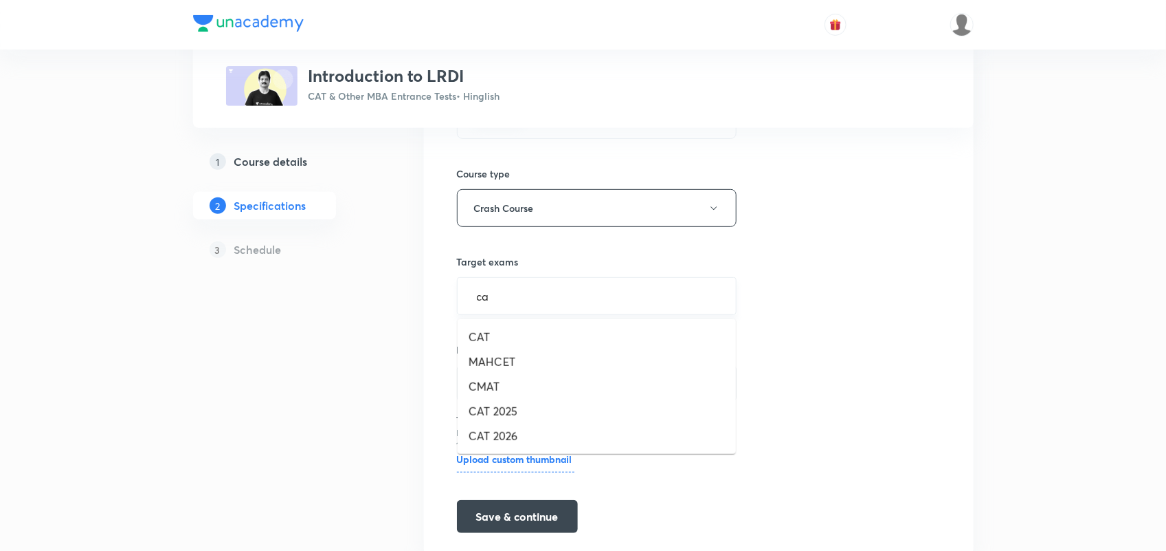
type input "cat"
click at [520, 356] on li "CAT 2025" at bounding box center [597, 361] width 278 height 25
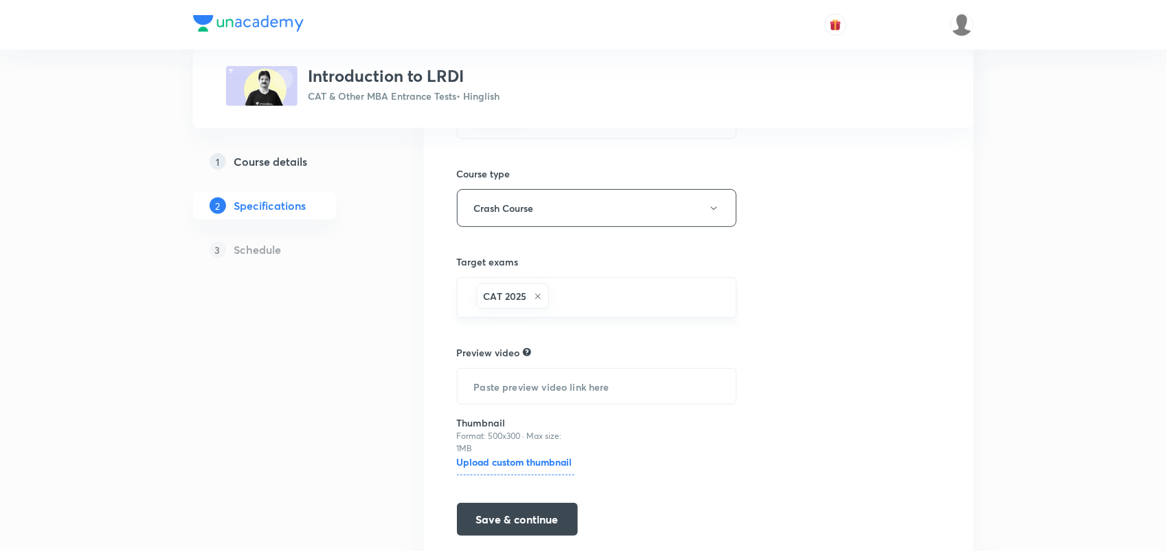
click at [541, 299] on icon at bounding box center [538, 296] width 8 height 8
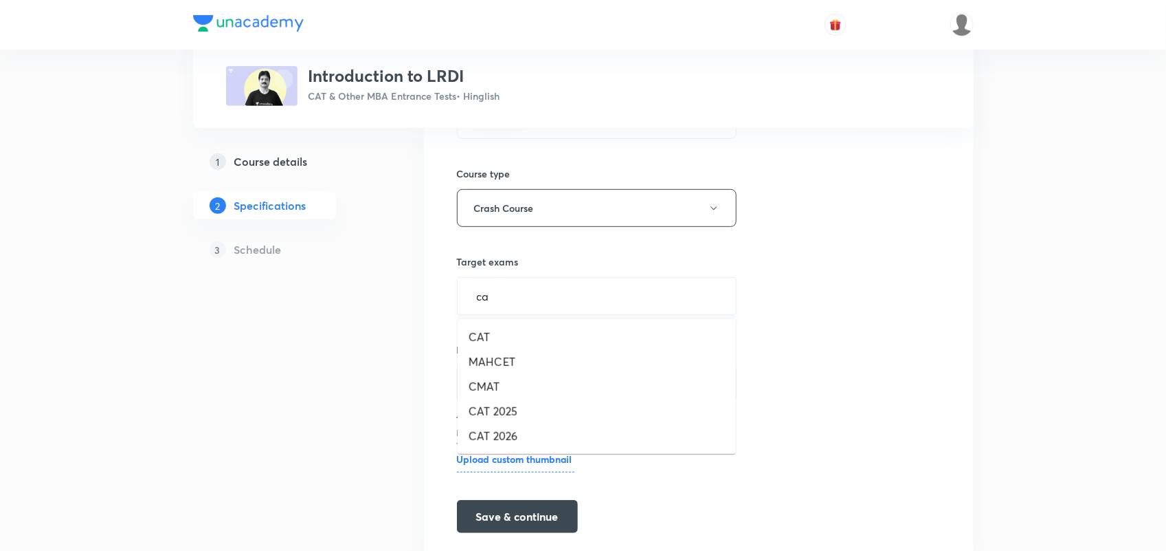
type input "cat"
click at [503, 380] on li "CAT 2026" at bounding box center [597, 386] width 278 height 25
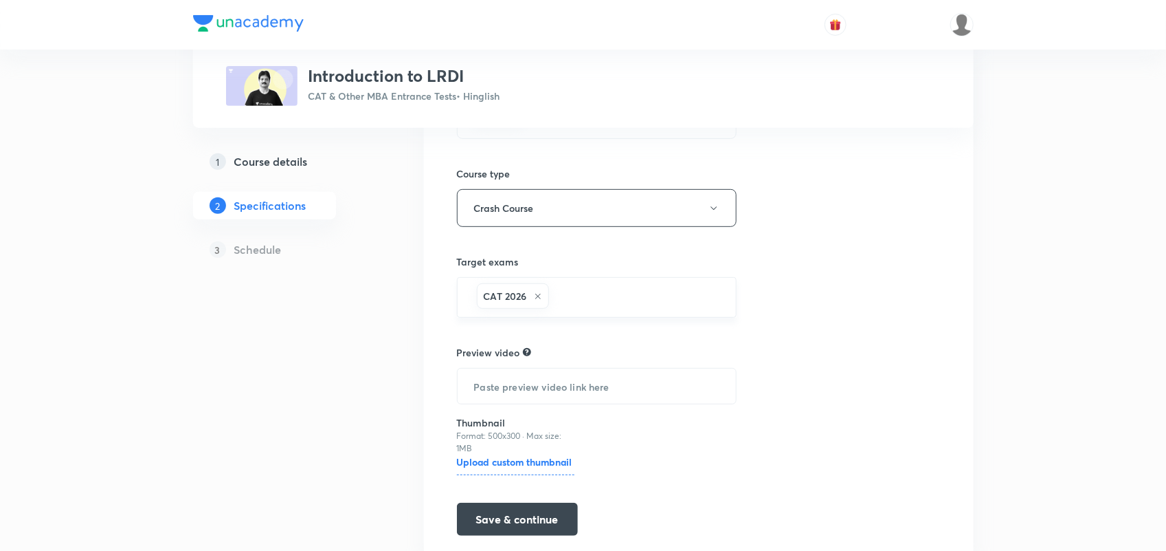
scroll to position [245, 0]
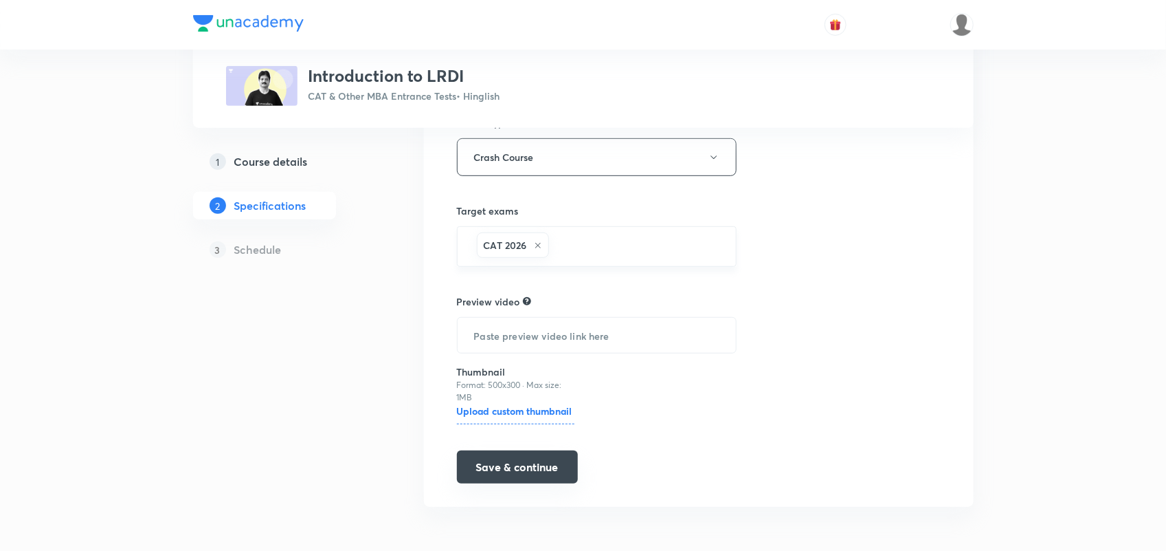
click at [537, 471] on button "Save & continue" at bounding box center [517, 466] width 121 height 33
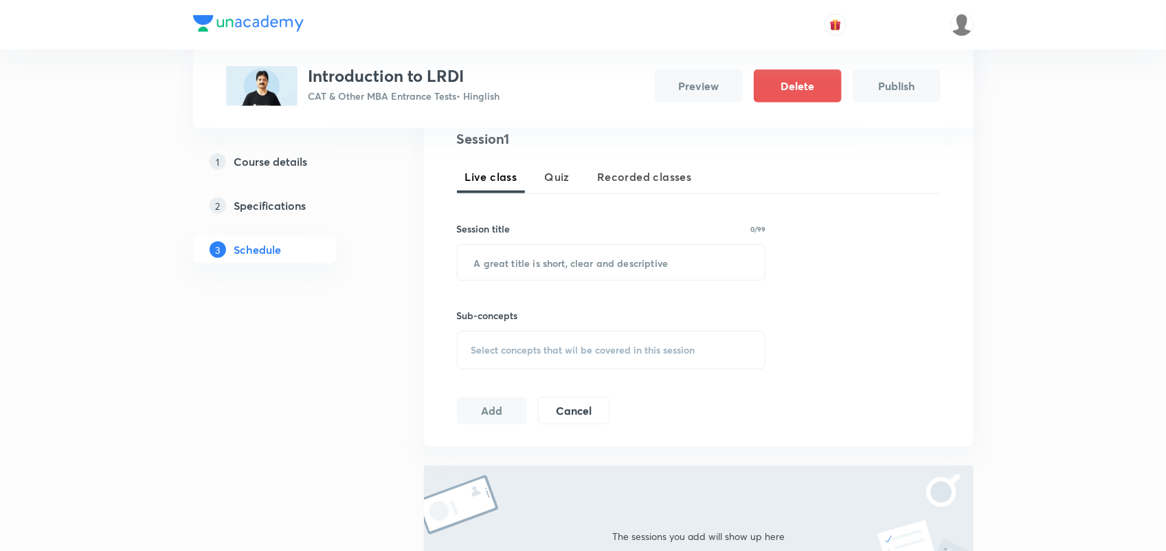
scroll to position [276, 0]
click at [527, 256] on input "text" at bounding box center [612, 264] width 308 height 35
type input "i"
type input "o"
type input "Orientation & Strategy"
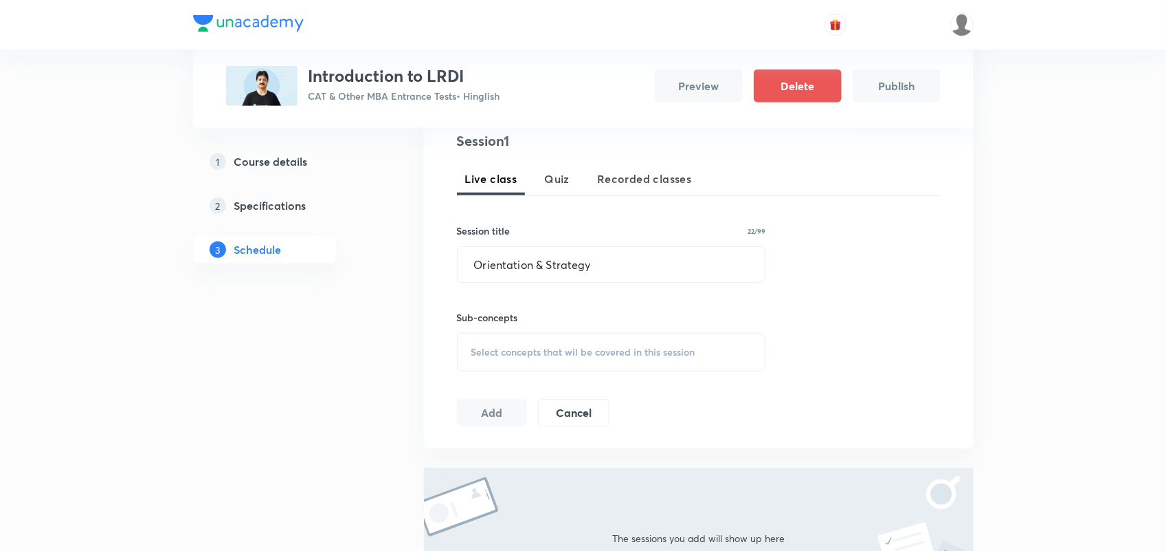
click at [602, 348] on span "Select concepts that wil be covered in this session" at bounding box center [583, 351] width 224 height 11
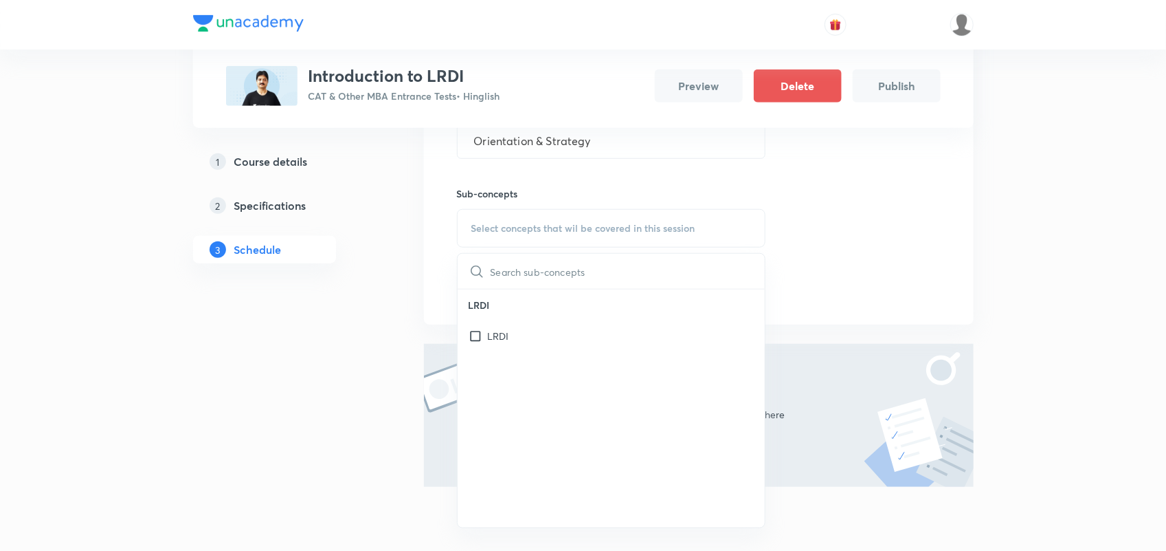
scroll to position [420, 0]
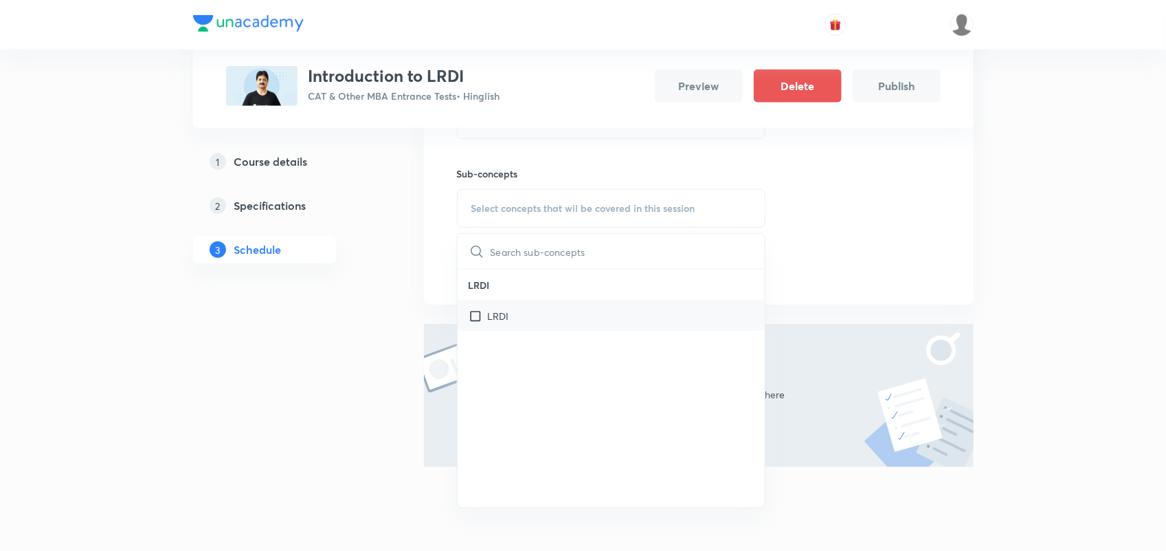
click at [524, 320] on div "LRDI" at bounding box center [612, 315] width 308 height 31
checkbox input "true"
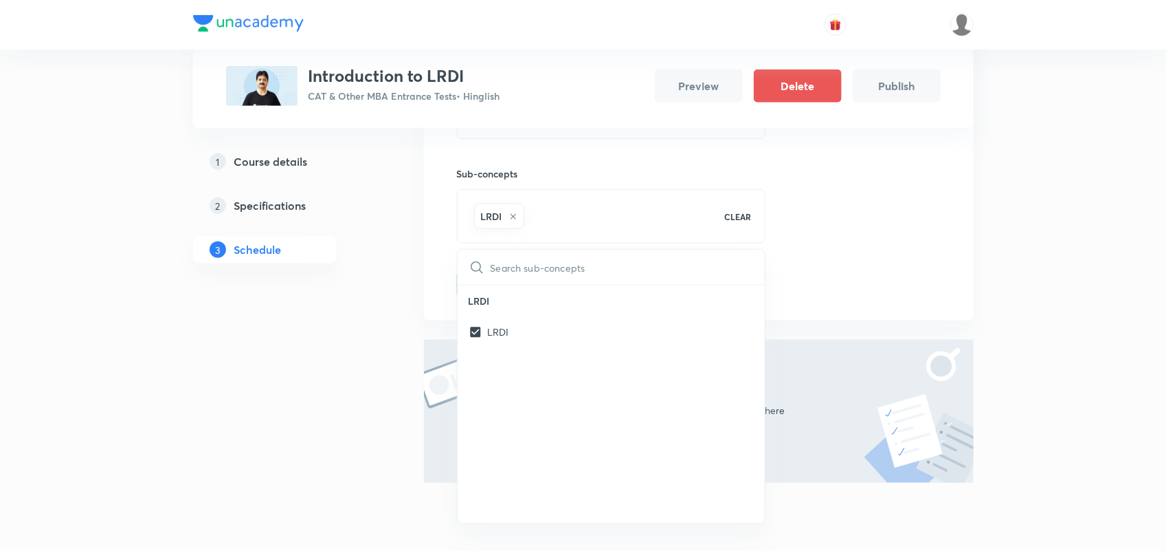
click at [882, 277] on div "Session 1 Live class Quiz Recorded classes Session title 22/99 Orientation & St…" at bounding box center [699, 142] width 484 height 311
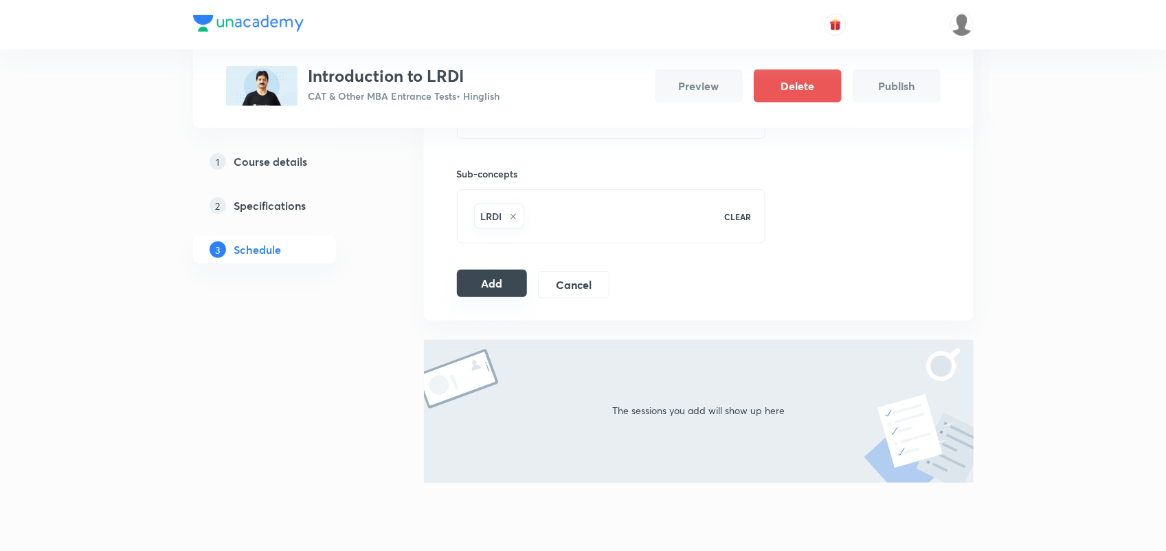
click at [487, 282] on button "Add" at bounding box center [492, 282] width 71 height 27
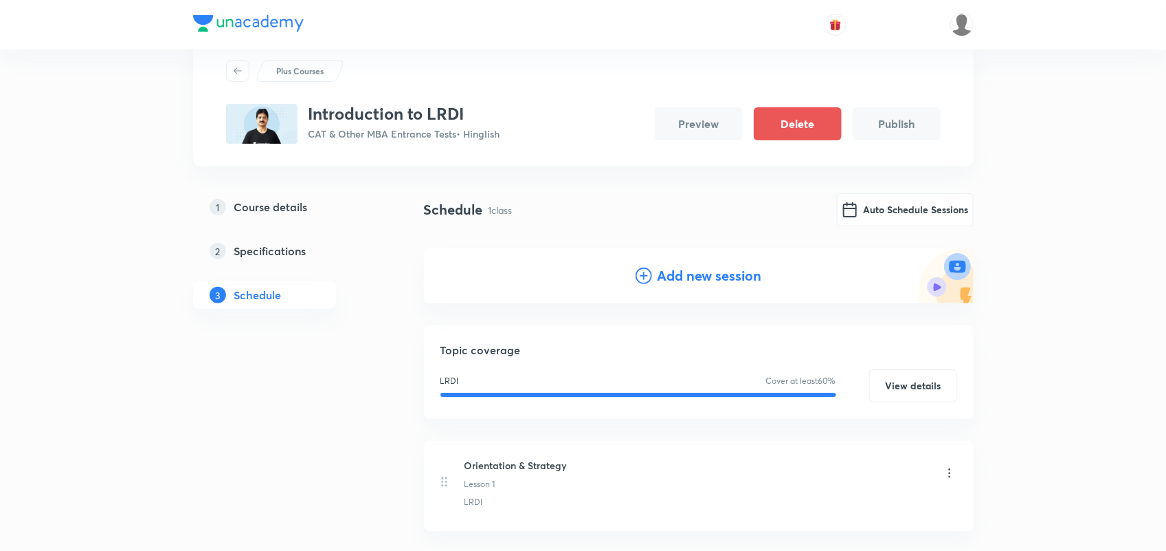
scroll to position [0, 0]
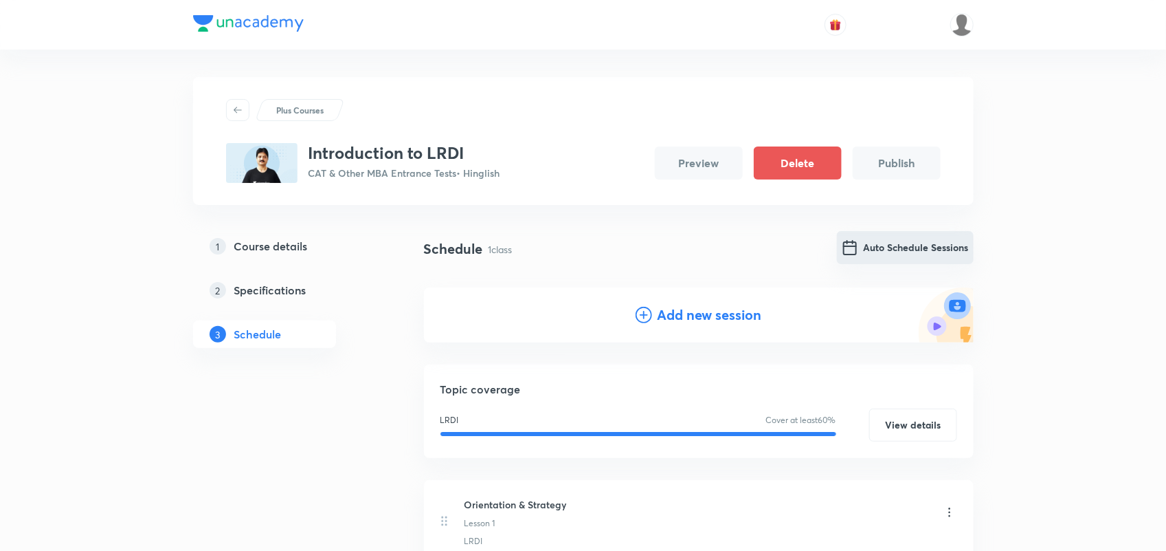
click at [880, 241] on button "Auto Schedule Sessions" at bounding box center [905, 247] width 137 height 33
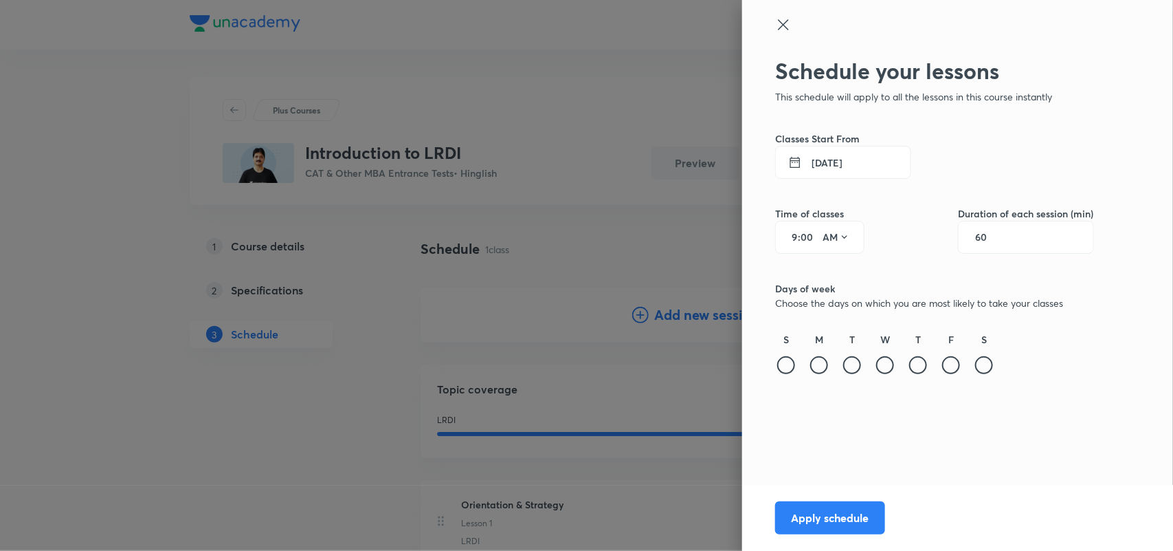
click at [837, 163] on button "5 Sep 2025" at bounding box center [843, 162] width 136 height 33
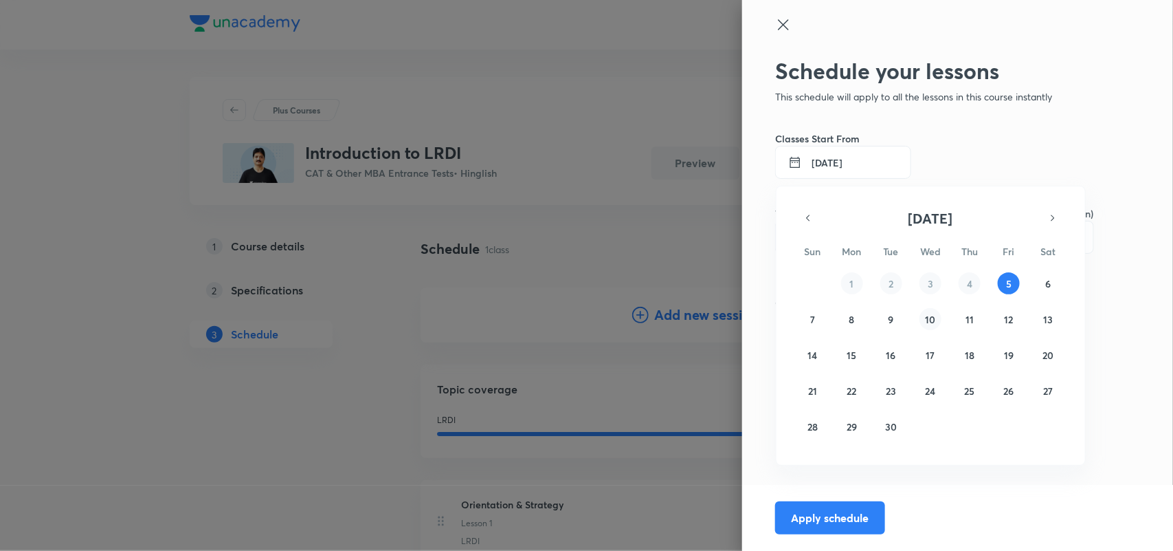
click at [929, 322] on abbr "10" at bounding box center [930, 319] width 10 height 13
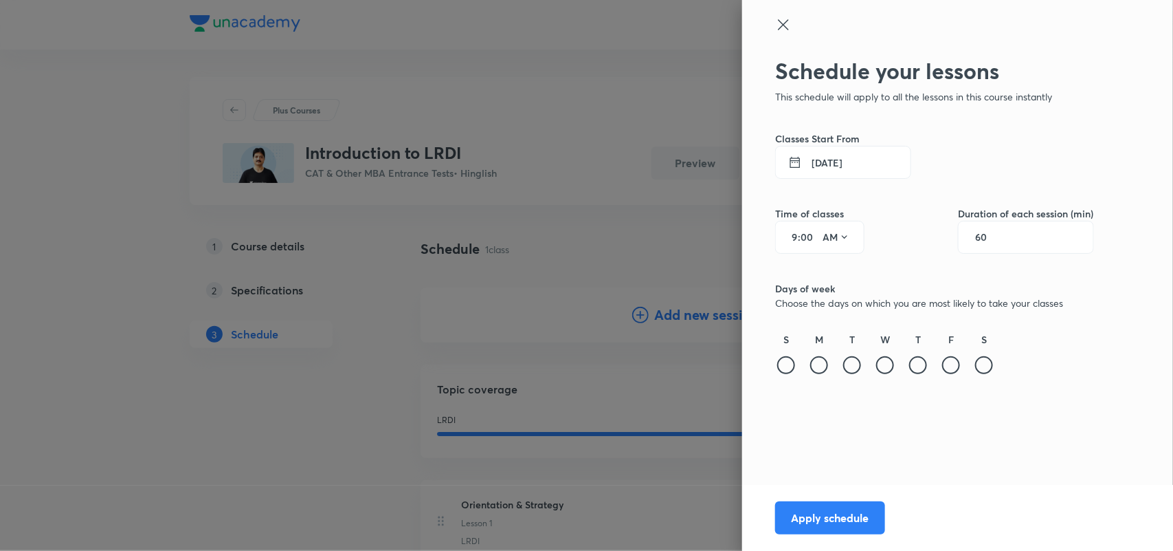
click at [801, 239] on input "00" at bounding box center [809, 237] width 16 height 11
click at [795, 236] on input "9" at bounding box center [789, 237] width 16 height 11
type input "4"
click at [821, 428] on div "Schedule your lessons This schedule will apply to all the lessons in this cours…" at bounding box center [934, 252] width 319 height 388
click at [887, 369] on div at bounding box center [885, 365] width 18 height 18
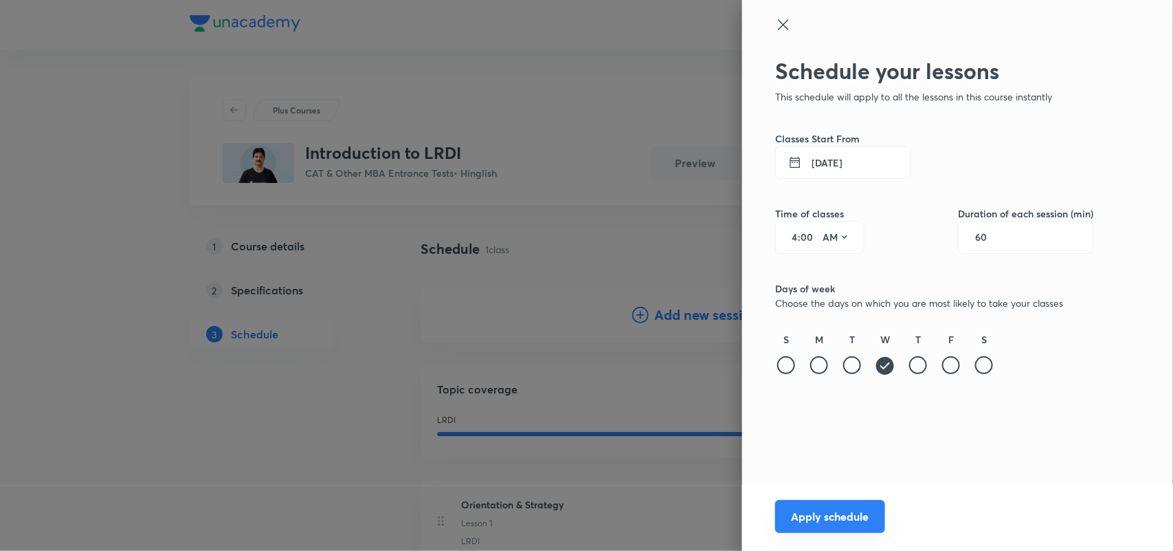
click at [821, 512] on button "Apply schedule" at bounding box center [830, 516] width 110 height 33
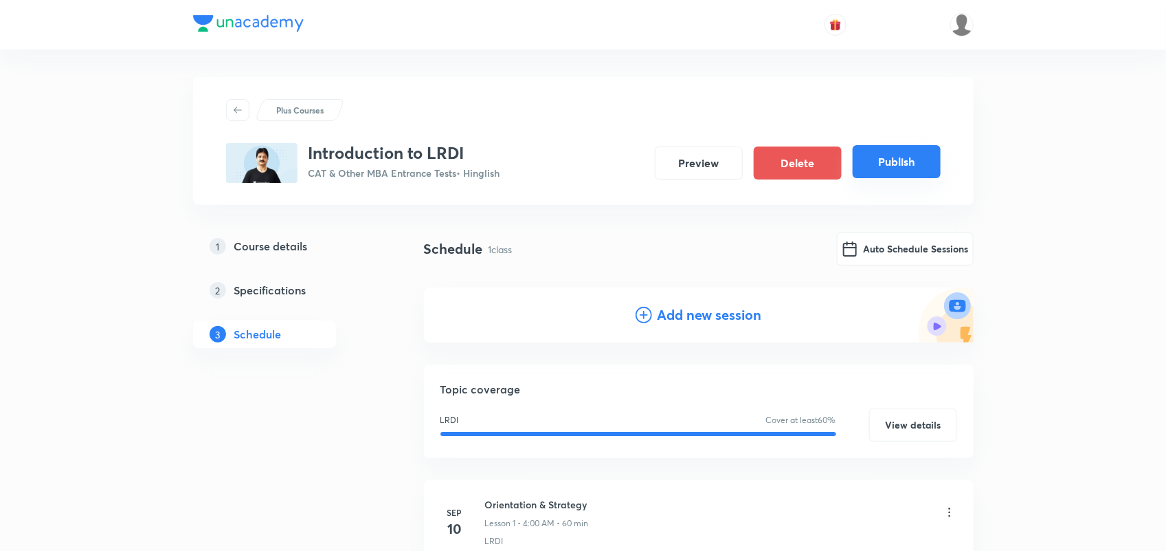
click at [898, 168] on button "Publish" at bounding box center [897, 161] width 88 height 33
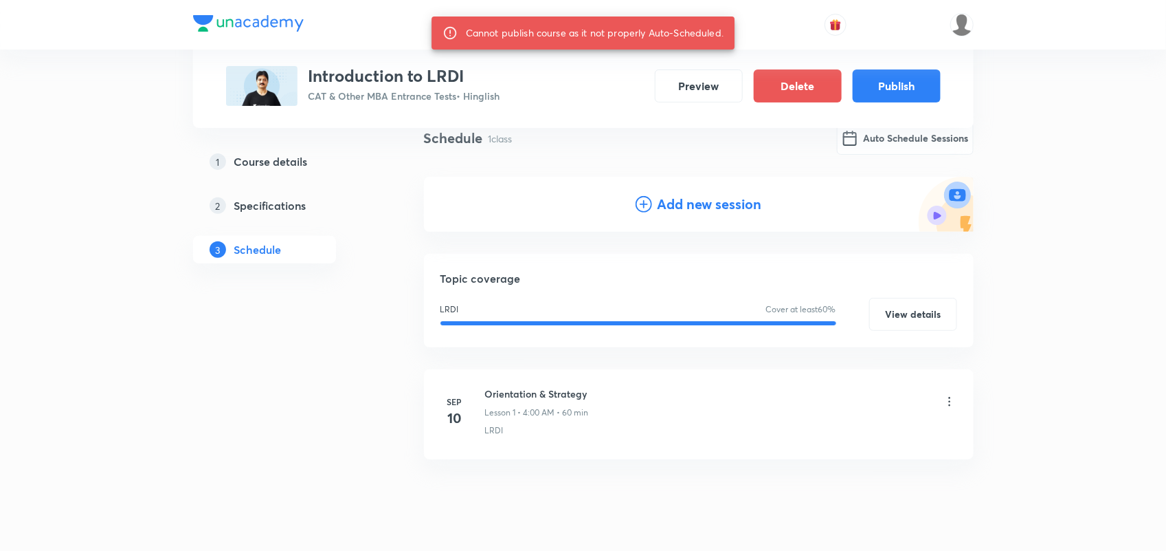
scroll to position [148, 0]
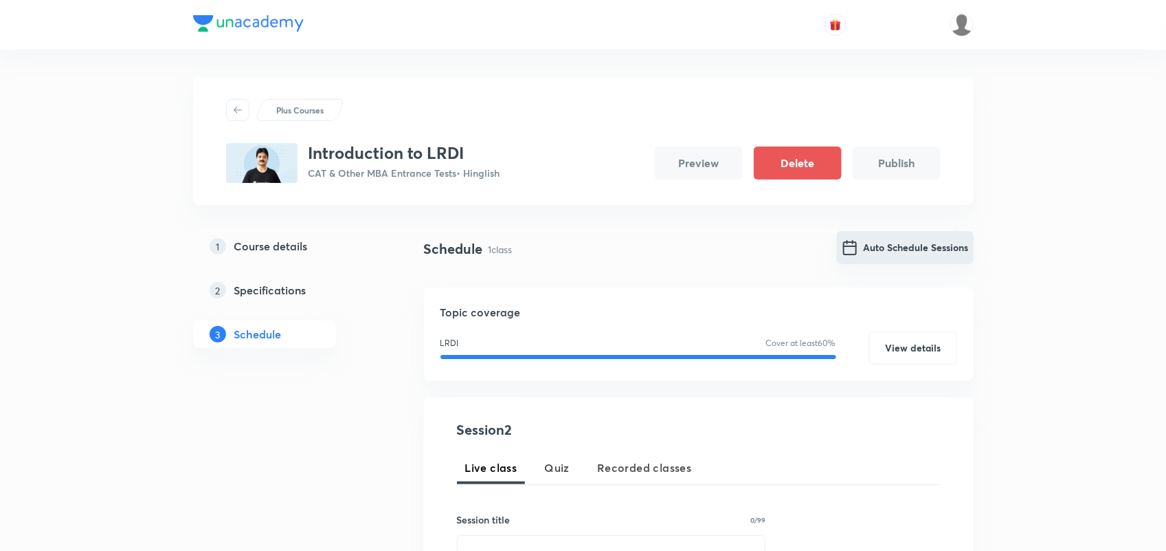
click at [893, 247] on button "Auto Schedule Sessions" at bounding box center [905, 247] width 137 height 33
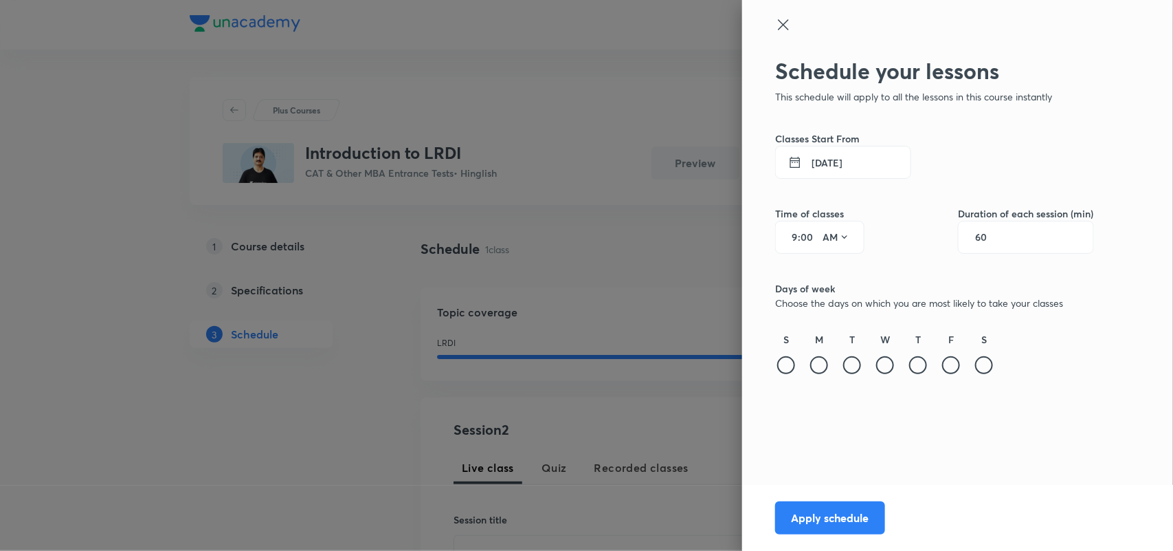
click at [795, 236] on input "9" at bounding box center [789, 237] width 16 height 11
type input "4"
click at [840, 236] on icon at bounding box center [844, 237] width 11 height 11
click at [844, 275] on div "PM" at bounding box center [837, 272] width 49 height 33
click at [843, 509] on button "Apply schedule" at bounding box center [830, 516] width 110 height 33
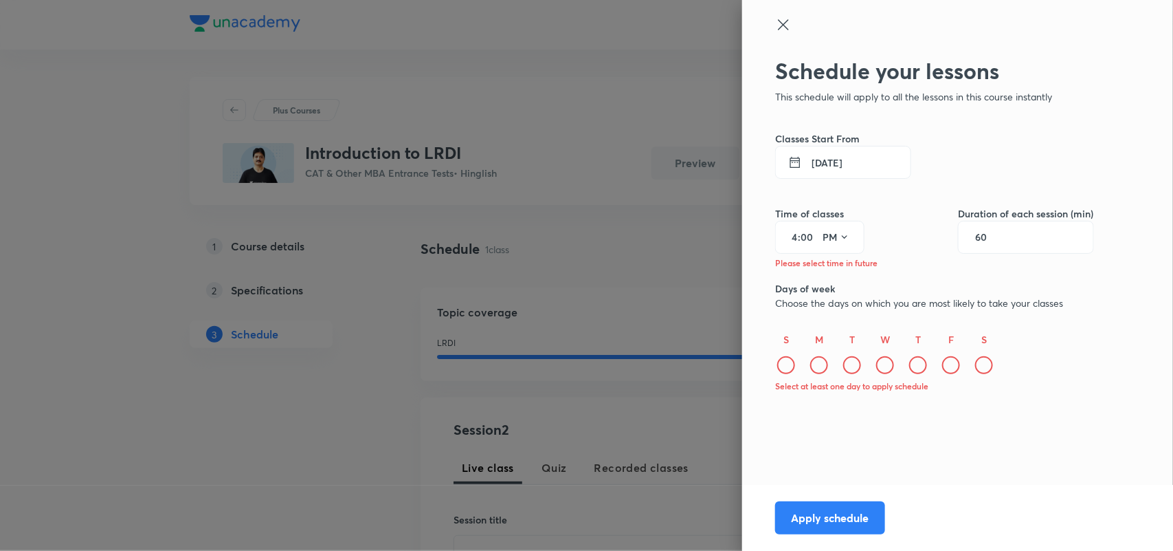
click at [811, 451] on div "Schedule your lessons This schedule will apply to all the lessons in this cours…" at bounding box center [934, 259] width 319 height 403
click at [889, 368] on div at bounding box center [885, 365] width 18 height 18
click at [832, 156] on button "[DATE]" at bounding box center [843, 162] width 136 height 33
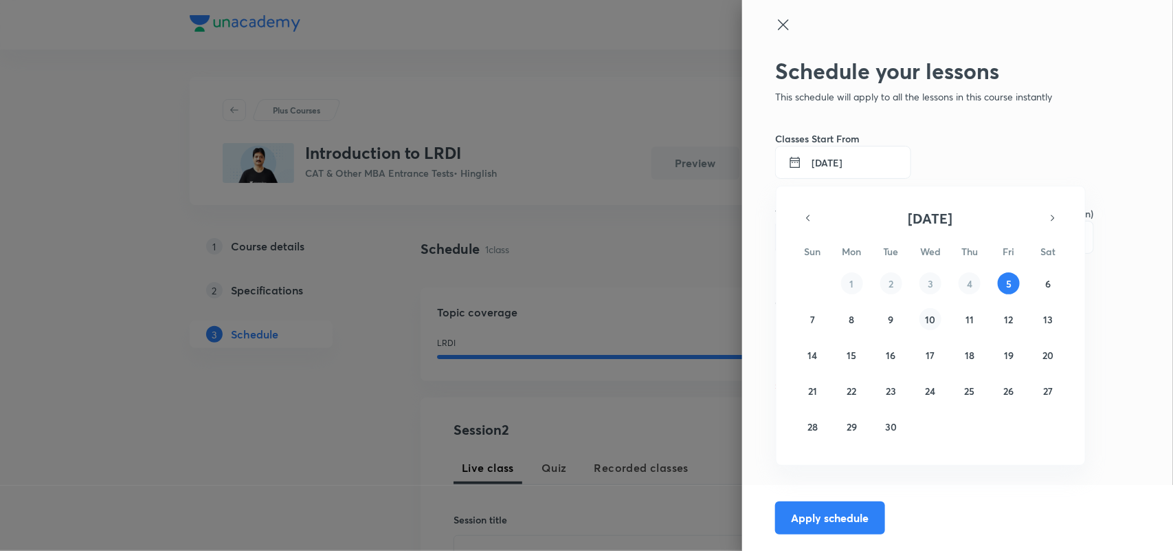
click at [922, 317] on button "10" at bounding box center [931, 319] width 22 height 22
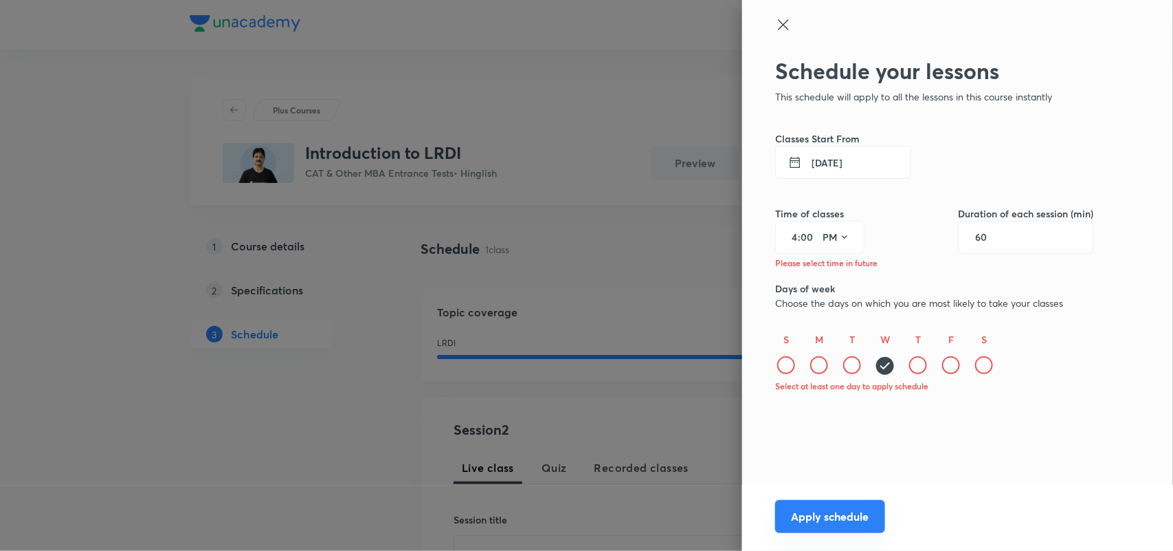
click at [864, 512] on button "Apply schedule" at bounding box center [830, 516] width 110 height 33
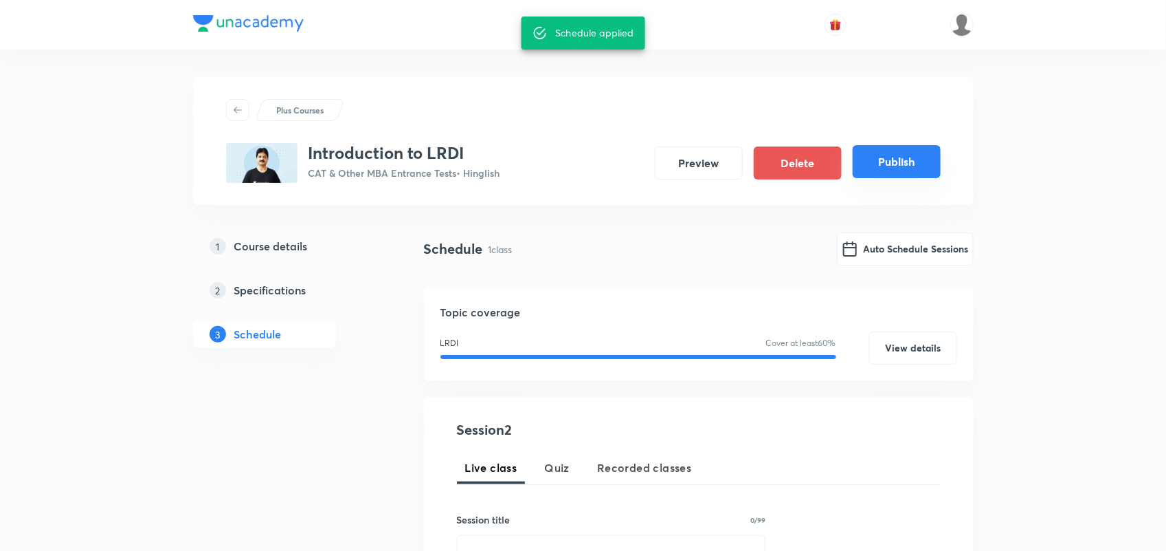
click at [897, 159] on button "Publish" at bounding box center [897, 161] width 88 height 33
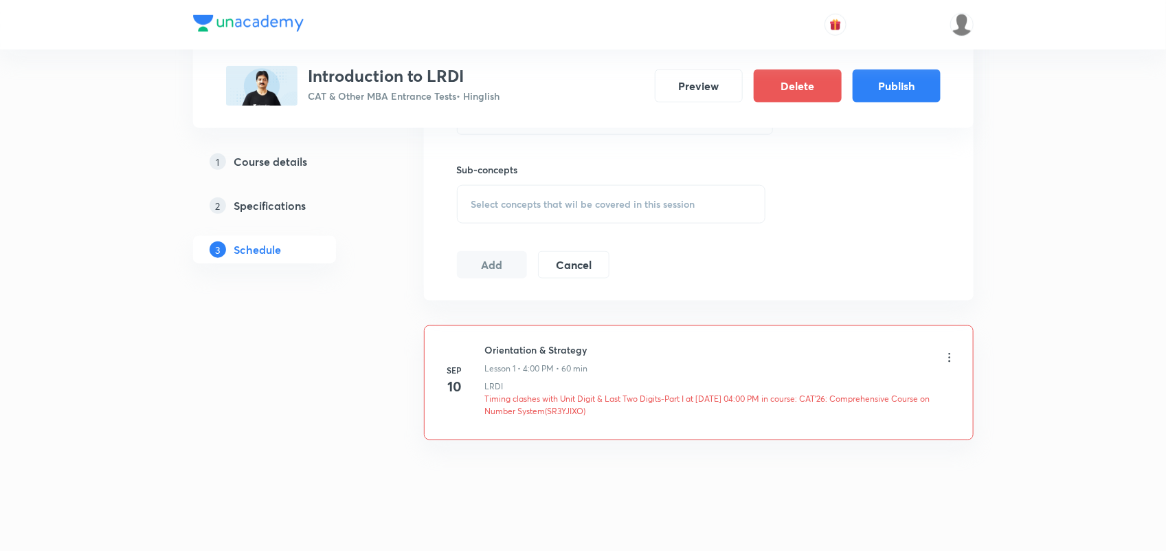
scroll to position [629, 0]
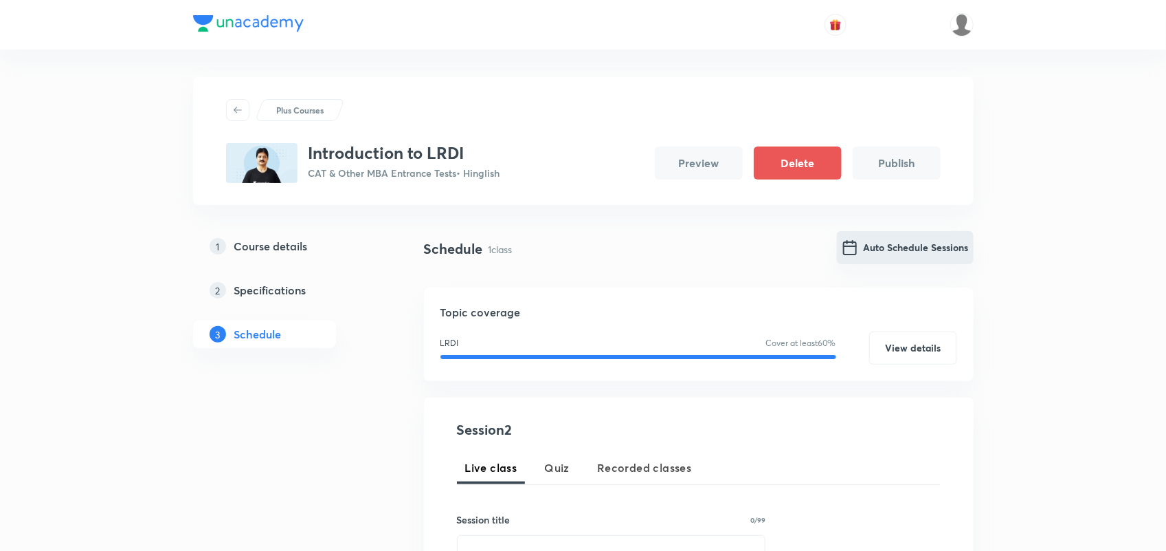
click at [920, 263] on div "Auto Schedule Sessions" at bounding box center [905, 248] width 137 height 33
click at [907, 246] on button "Auto Schedule Sessions" at bounding box center [905, 247] width 137 height 33
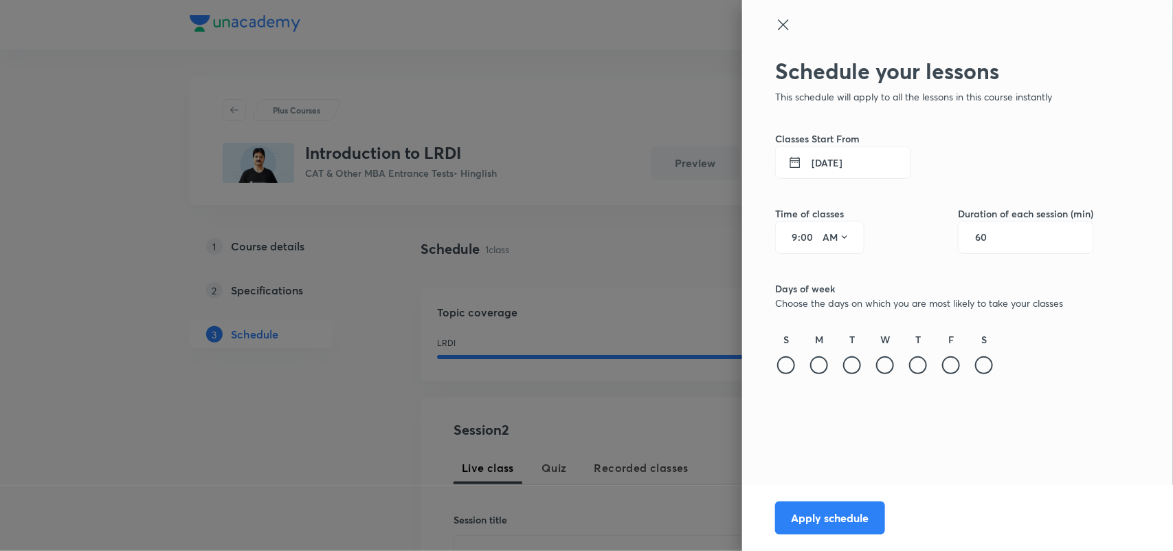
click at [801, 232] on input "00" at bounding box center [809, 237] width 16 height 11
click at [798, 234] on div "9 : 00 AM" at bounding box center [819, 237] width 89 height 33
click at [796, 236] on input "9" at bounding box center [789, 237] width 16 height 11
type input "2"
click at [849, 232] on icon at bounding box center [844, 237] width 11 height 11
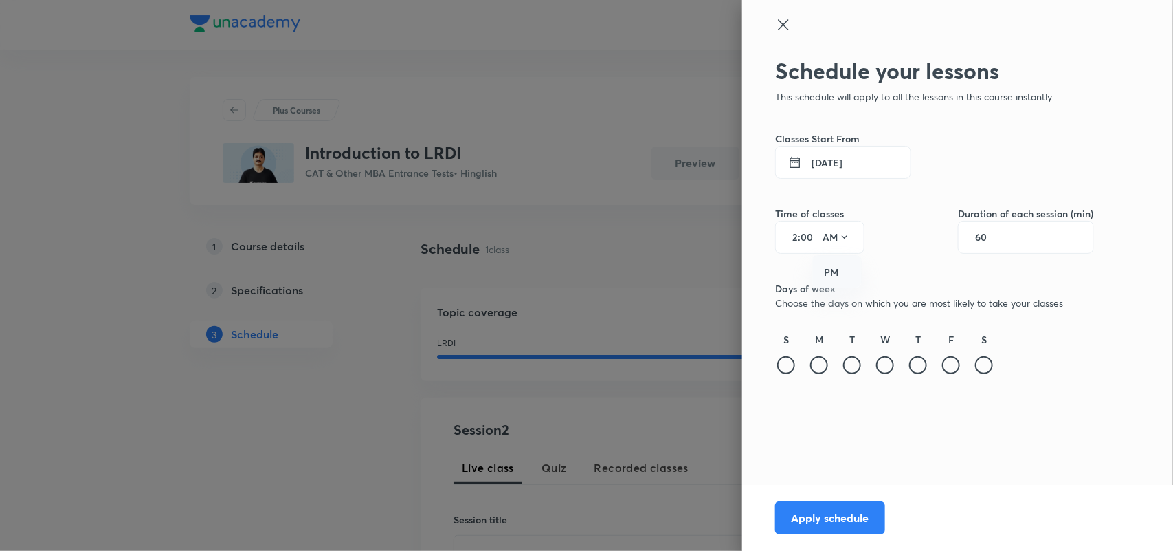
click at [843, 270] on div "PM" at bounding box center [837, 272] width 49 height 33
click at [884, 351] on div "W" at bounding box center [885, 354] width 22 height 45
click at [885, 362] on div at bounding box center [885, 365] width 18 height 18
click at [827, 159] on button "[DATE]" at bounding box center [843, 162] width 136 height 33
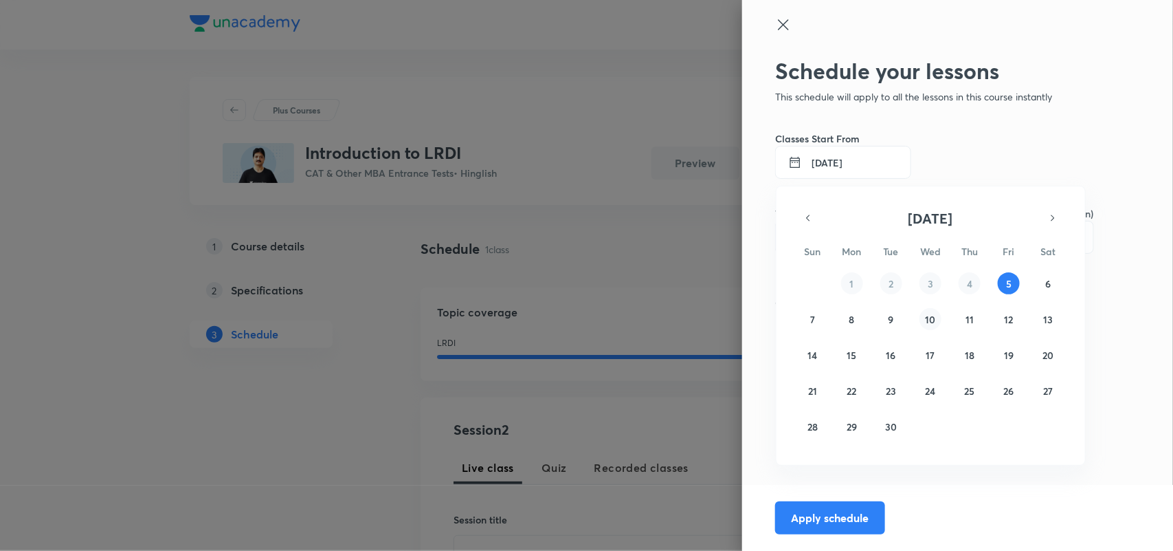
click at [928, 320] on abbr "10" at bounding box center [930, 319] width 10 height 13
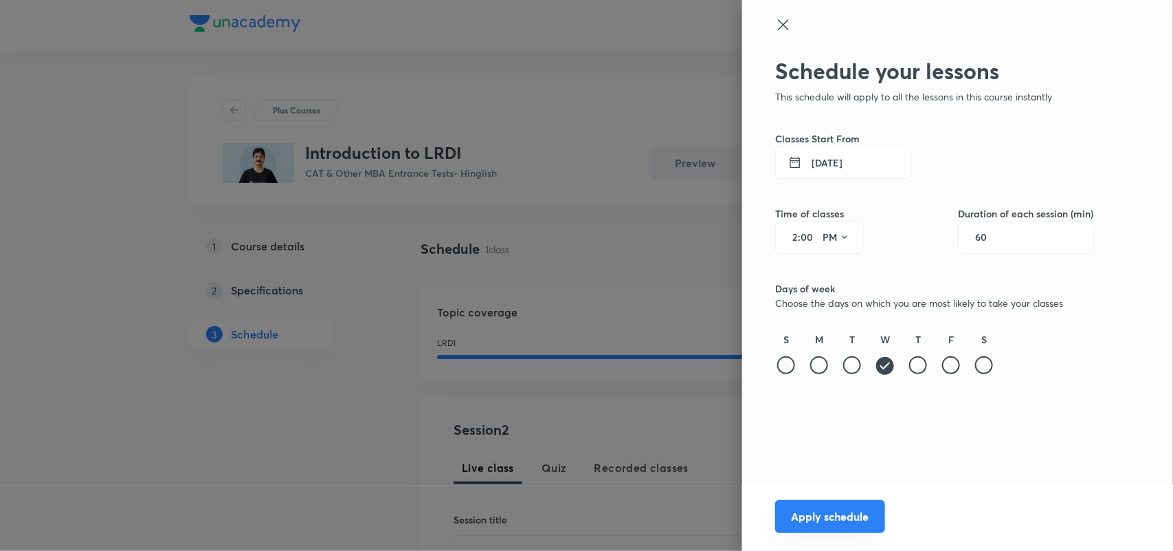
click at [832, 531] on button "Apply schedule" at bounding box center [830, 516] width 110 height 33
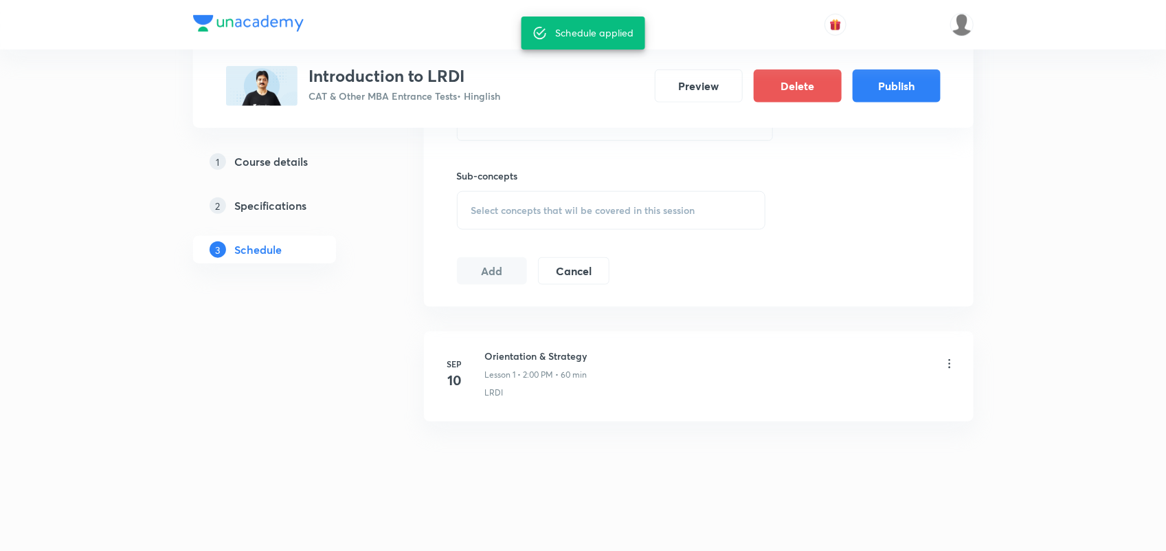
scroll to position [605, 0]
click at [908, 89] on button "Publish" at bounding box center [897, 84] width 88 height 33
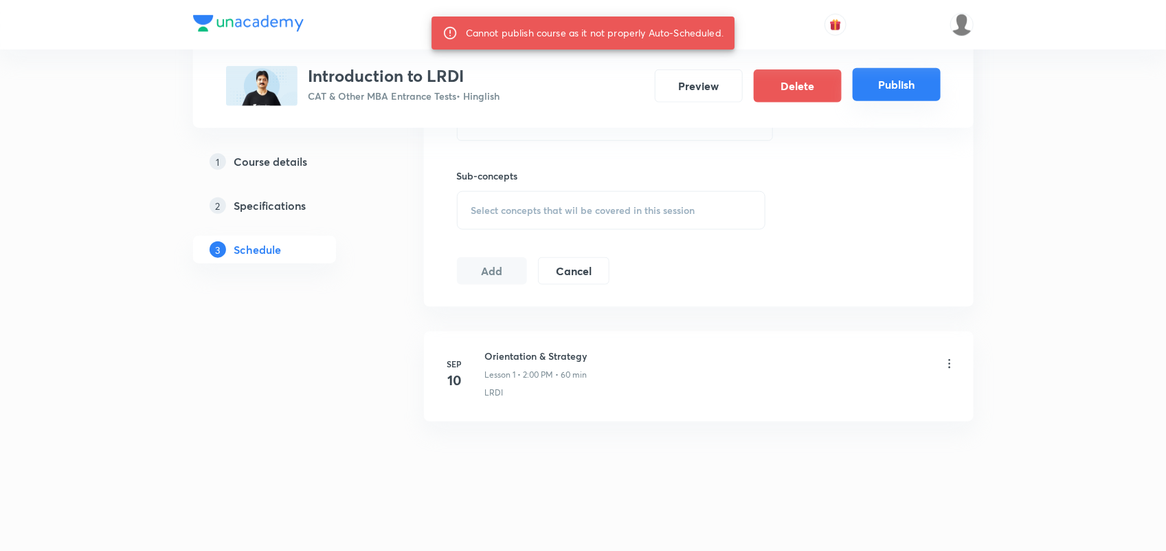
click at [883, 87] on button "Publish" at bounding box center [897, 84] width 88 height 33
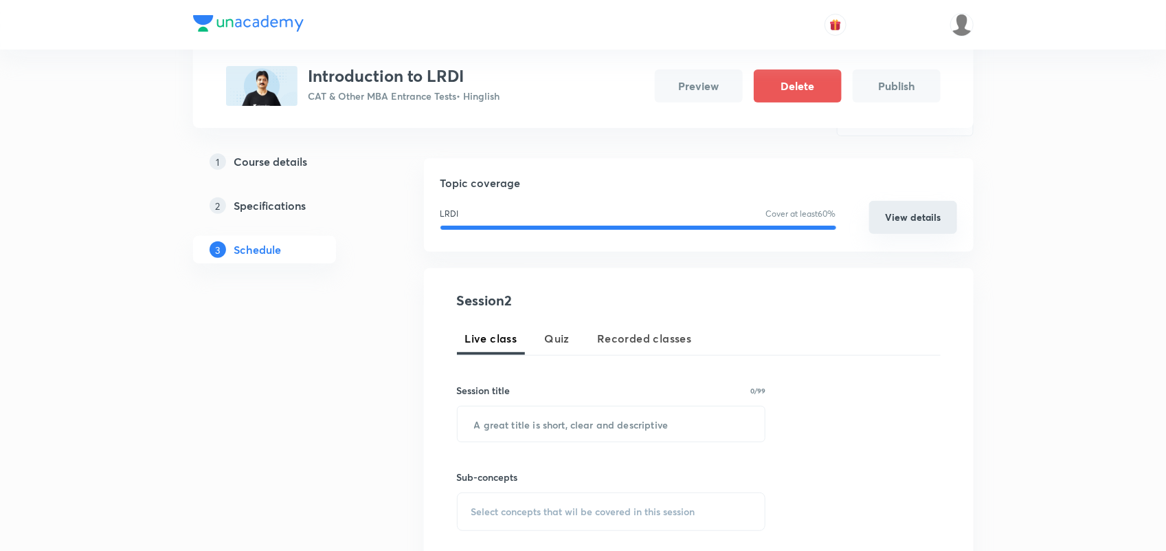
scroll to position [119, 0]
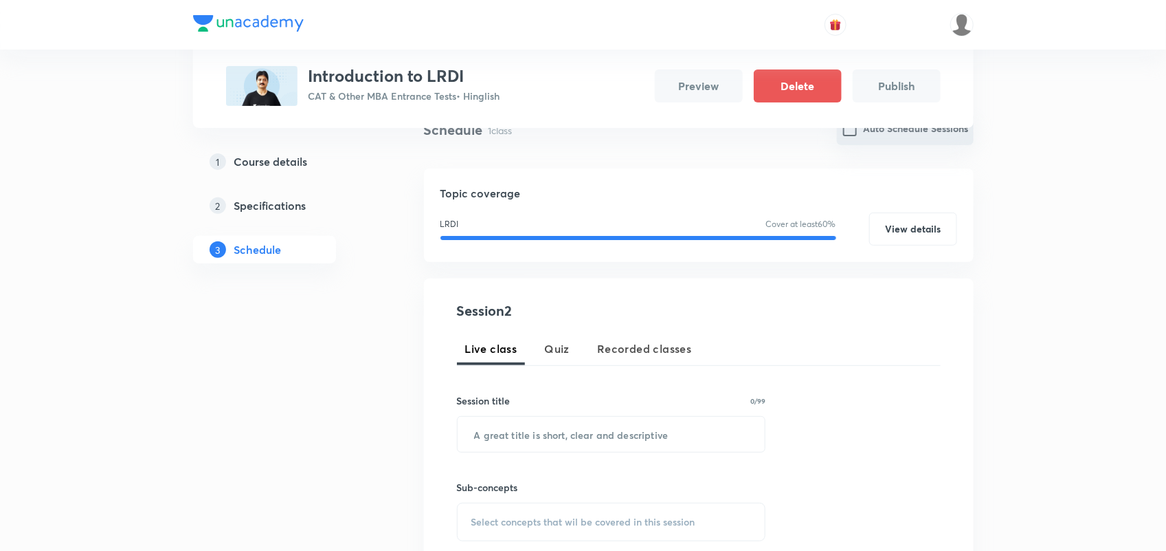
click at [881, 135] on button "Auto Schedule Sessions" at bounding box center [905, 128] width 137 height 33
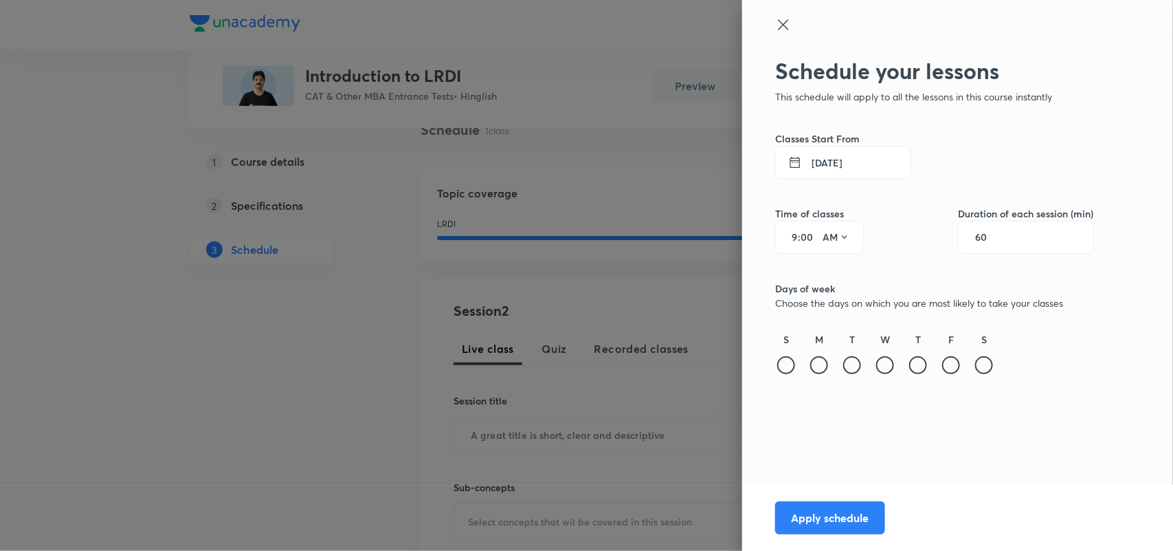
click at [830, 159] on button "[DATE]" at bounding box center [843, 162] width 136 height 33
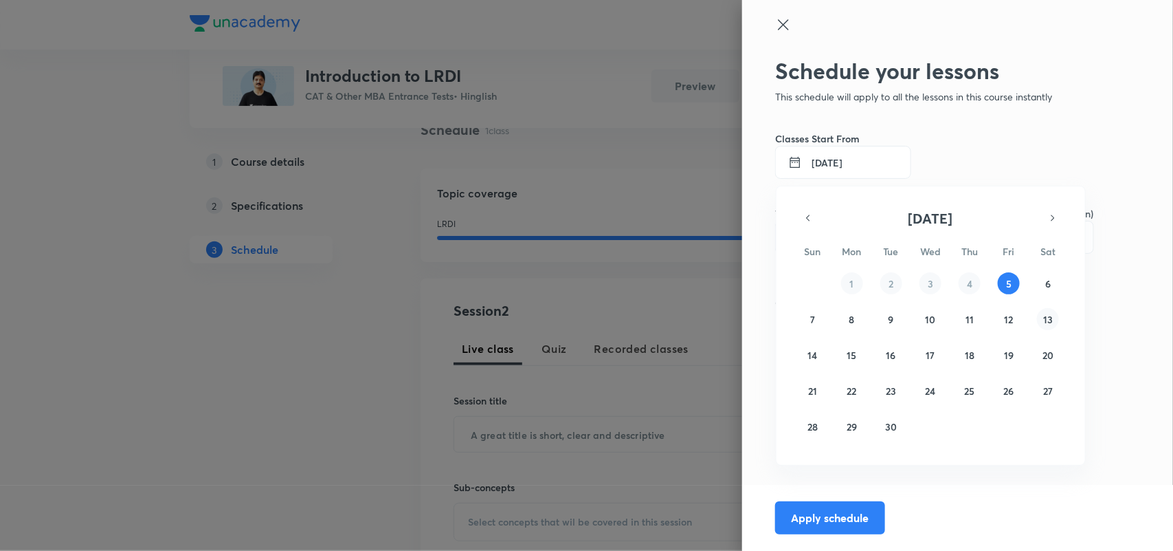
click at [1048, 320] on abbr "13" at bounding box center [1048, 319] width 10 height 13
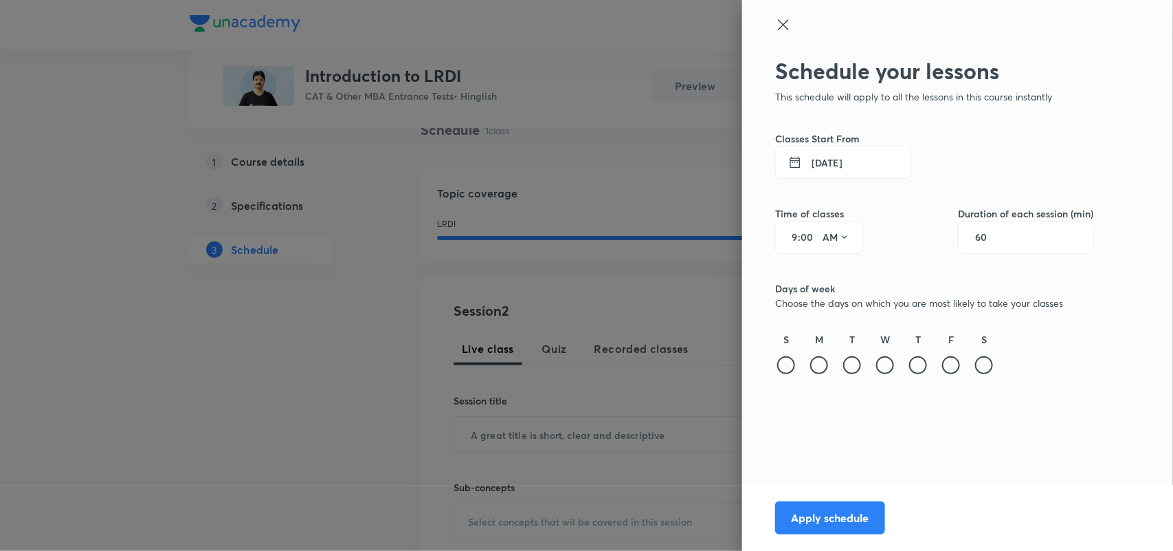
click at [795, 234] on input "9" at bounding box center [789, 237] width 16 height 11
type input "4"
click at [839, 238] on button "AM" at bounding box center [836, 237] width 38 height 22
click at [840, 269] on div "PM" at bounding box center [837, 272] width 49 height 33
click at [882, 364] on div at bounding box center [885, 365] width 18 height 18
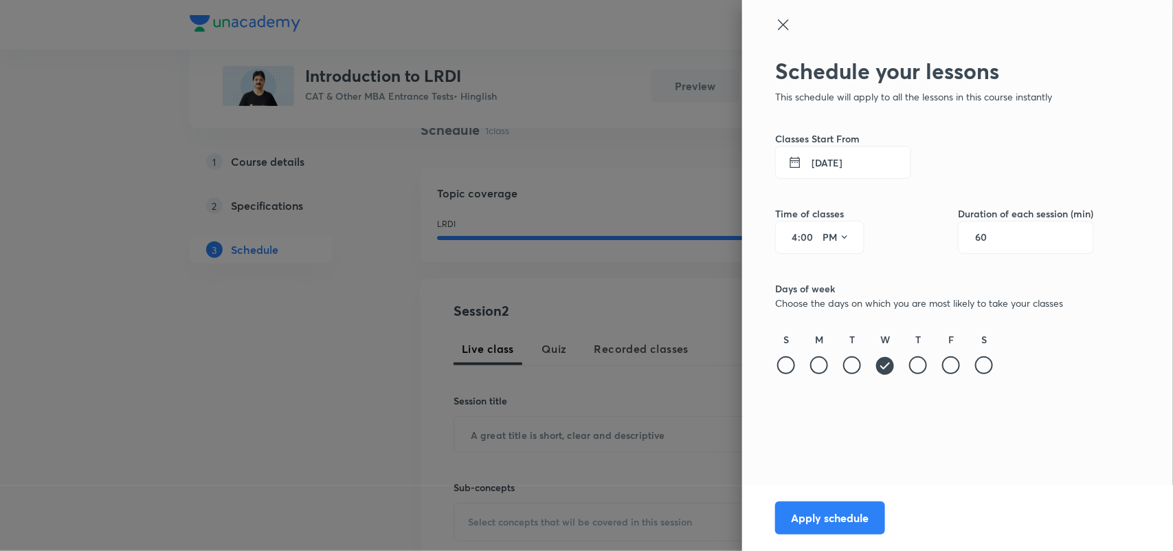
click at [818, 447] on div "Schedule your lessons This schedule will apply to all the lessons in this cours…" at bounding box center [957, 275] width 431 height 551
click at [988, 361] on div at bounding box center [984, 365] width 18 height 18
click at [887, 373] on icon at bounding box center [885, 366] width 18 height 18
click at [832, 513] on button "Apply schedule" at bounding box center [830, 516] width 110 height 33
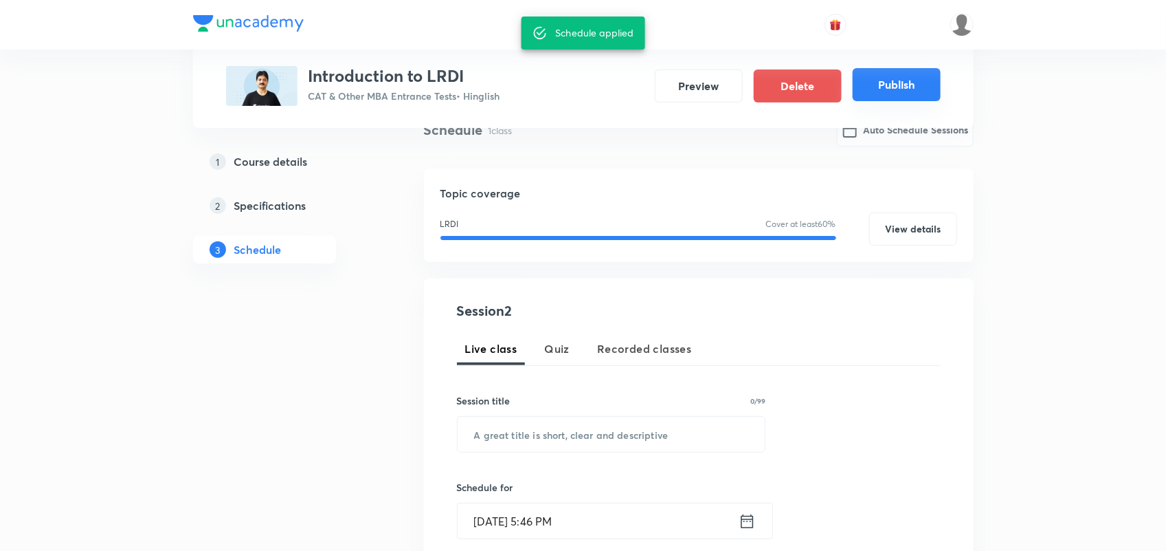
click at [893, 91] on button "Publish" at bounding box center [897, 84] width 88 height 33
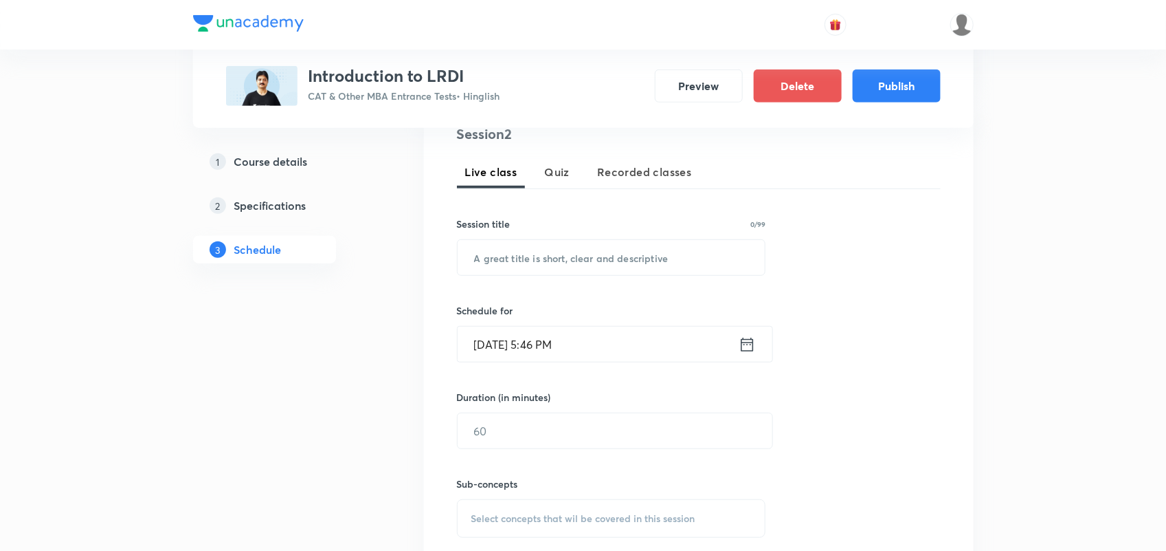
scroll to position [294, 0]
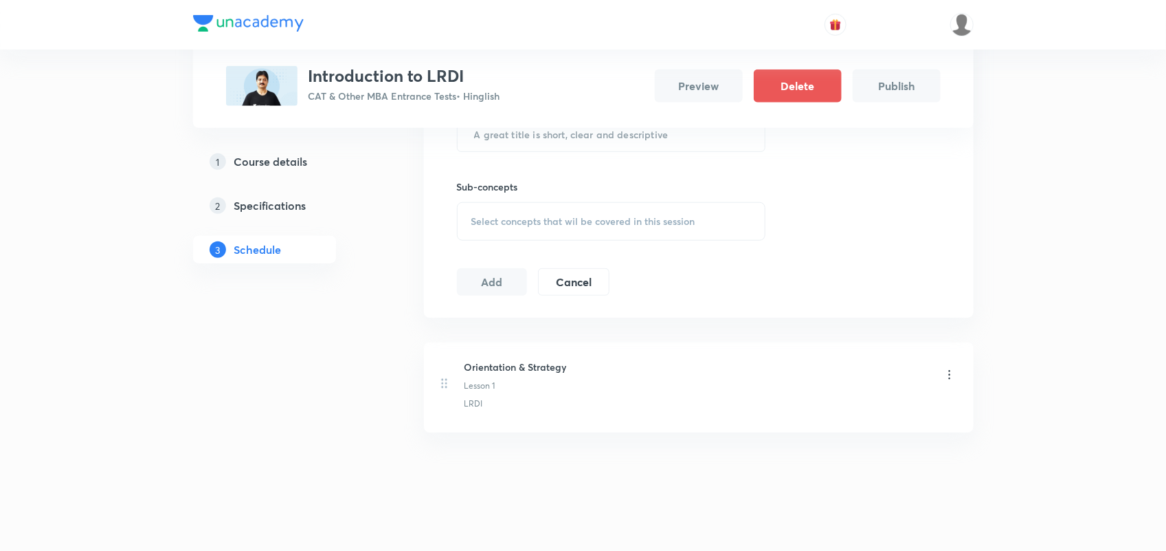
scroll to position [430, 0]
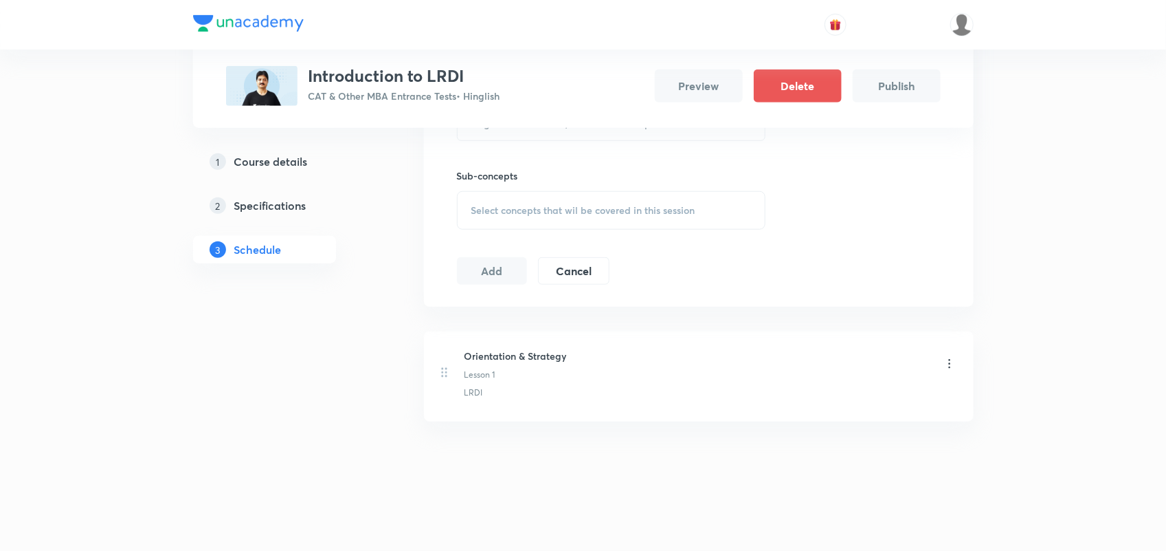
click at [953, 365] on icon at bounding box center [950, 364] width 14 height 14
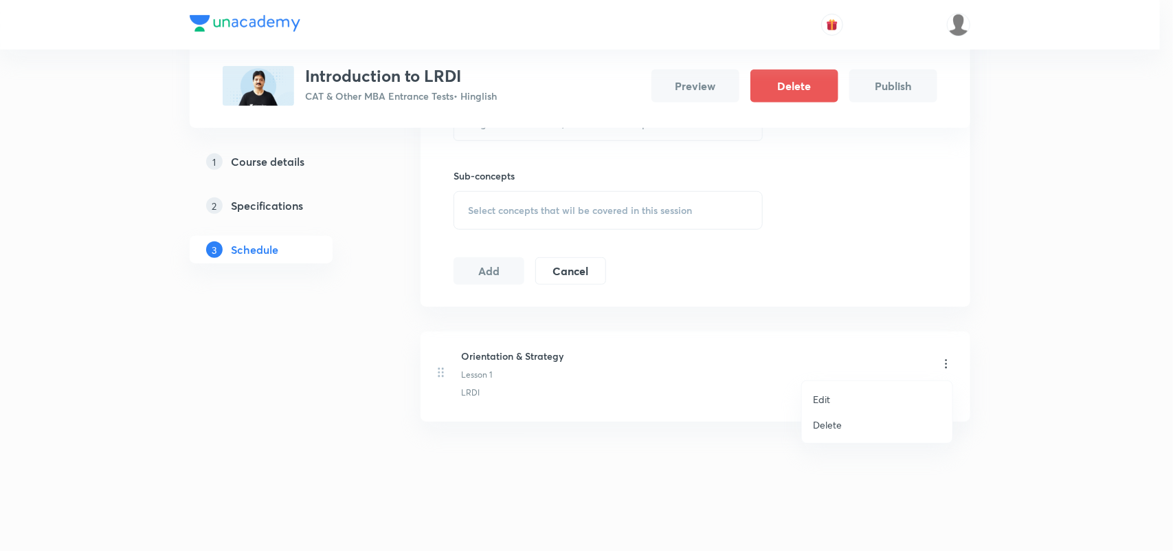
click at [915, 293] on div at bounding box center [586, 275] width 1173 height 551
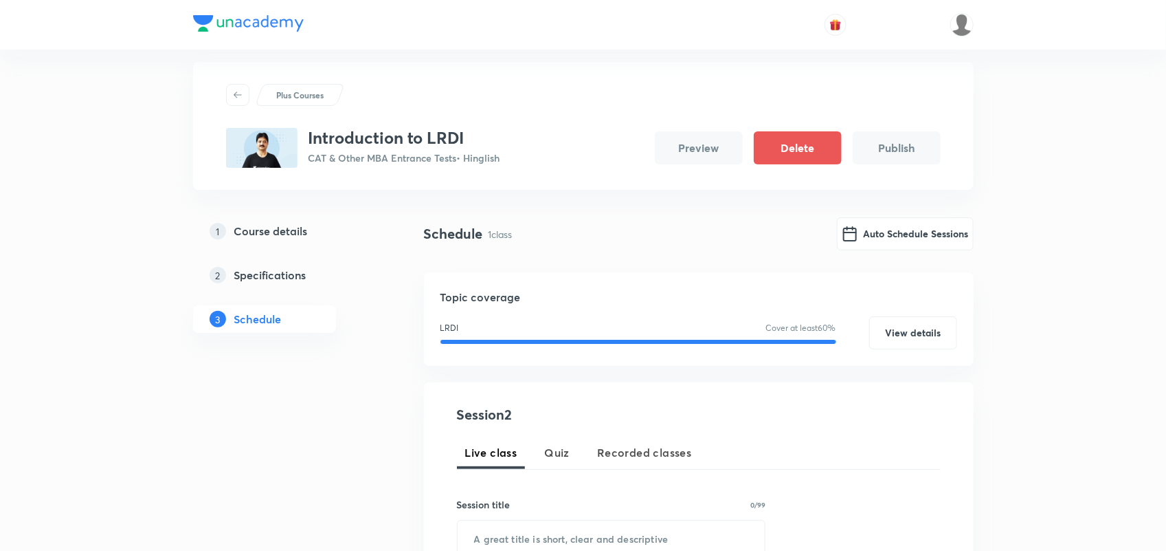
scroll to position [0, 0]
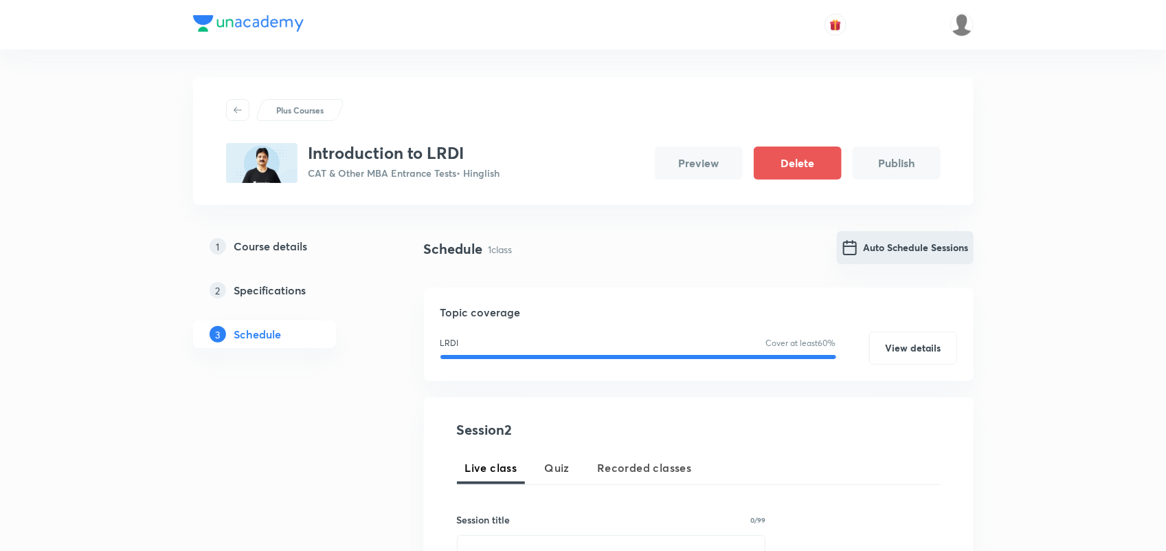
click at [905, 239] on button "Auto Schedule Sessions" at bounding box center [905, 247] width 137 height 33
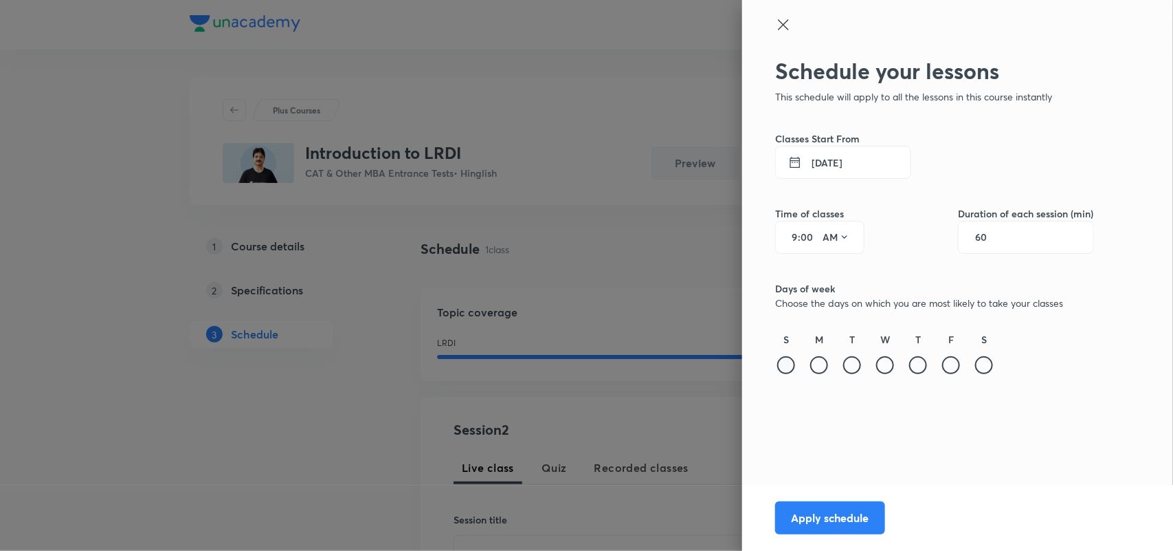
click at [792, 368] on div at bounding box center [786, 365] width 18 height 18
click at [850, 158] on button "[DATE]" at bounding box center [843, 162] width 136 height 33
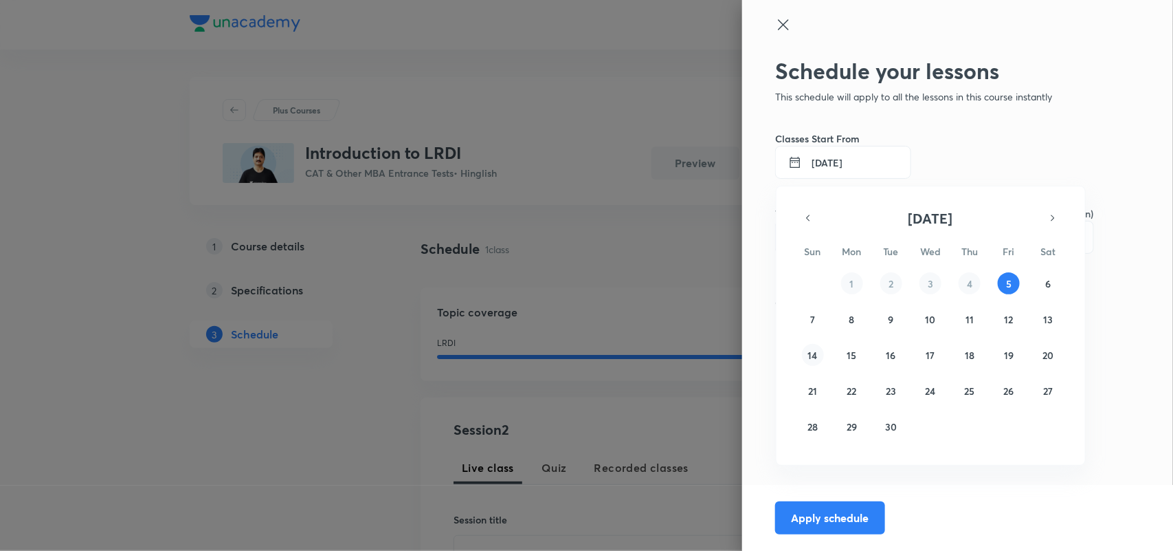
click at [809, 355] on abbr "14" at bounding box center [813, 354] width 10 height 13
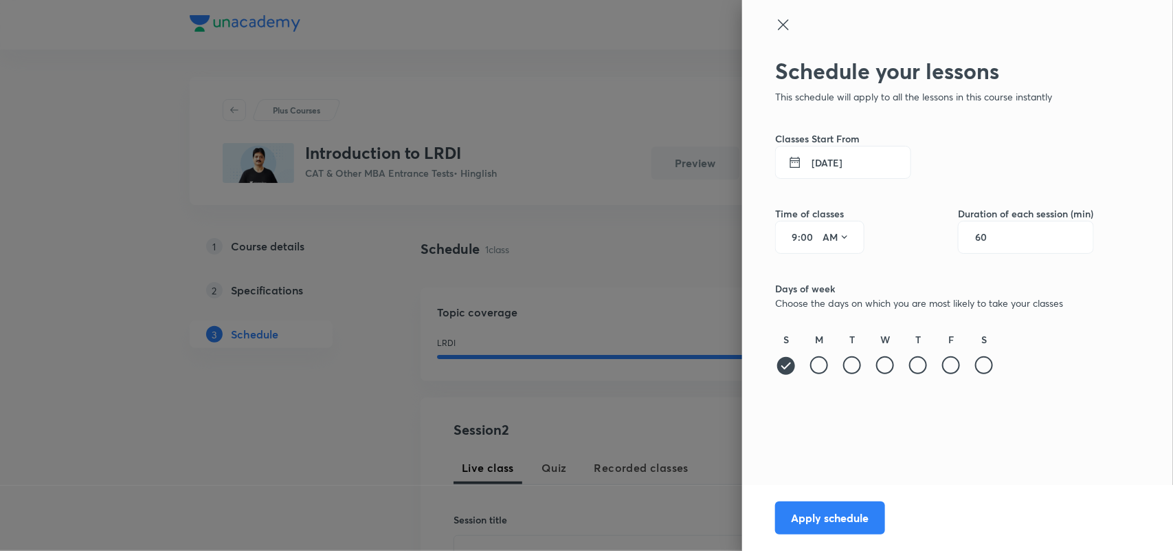
click at [799, 234] on div "9 : 00 AM" at bounding box center [819, 237] width 89 height 33
click at [796, 234] on input "9" at bounding box center [789, 237] width 16 height 11
type input "4"
click at [843, 239] on icon at bounding box center [844, 237] width 11 height 11
click at [845, 270] on div "PM" at bounding box center [837, 272] width 49 height 33
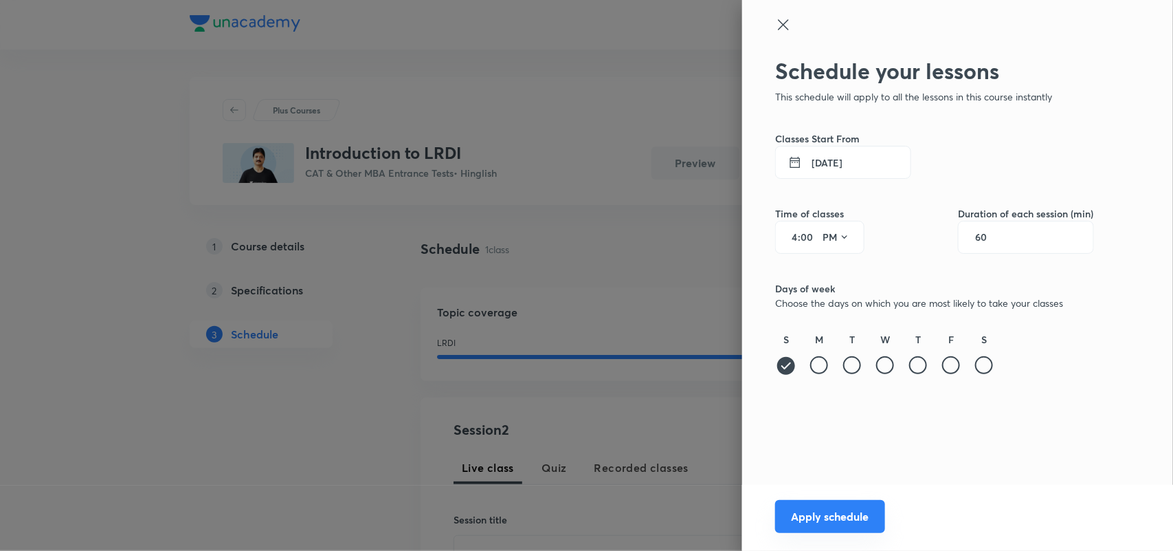
click at [856, 511] on button "Apply schedule" at bounding box center [830, 516] width 110 height 33
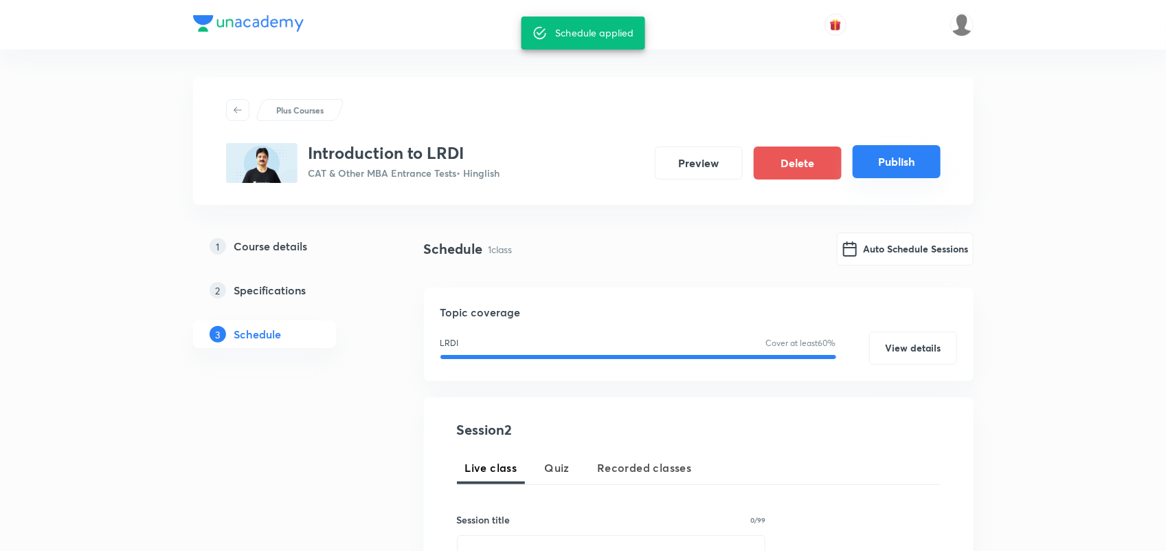
click at [898, 166] on button "Publish" at bounding box center [897, 161] width 88 height 33
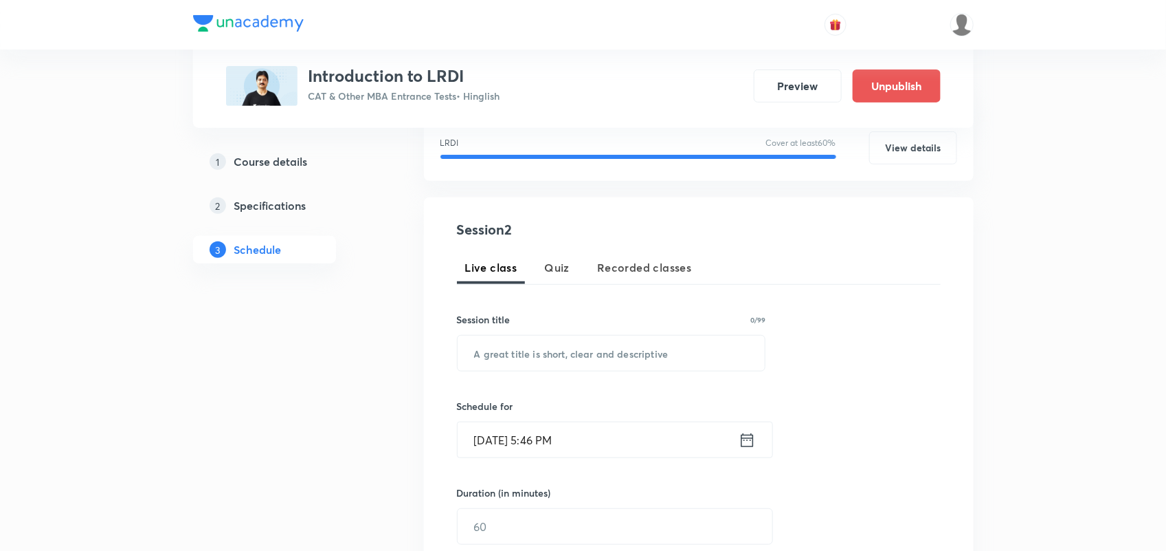
scroll to position [189, 0]
